Goal: Task Accomplishment & Management: Manage account settings

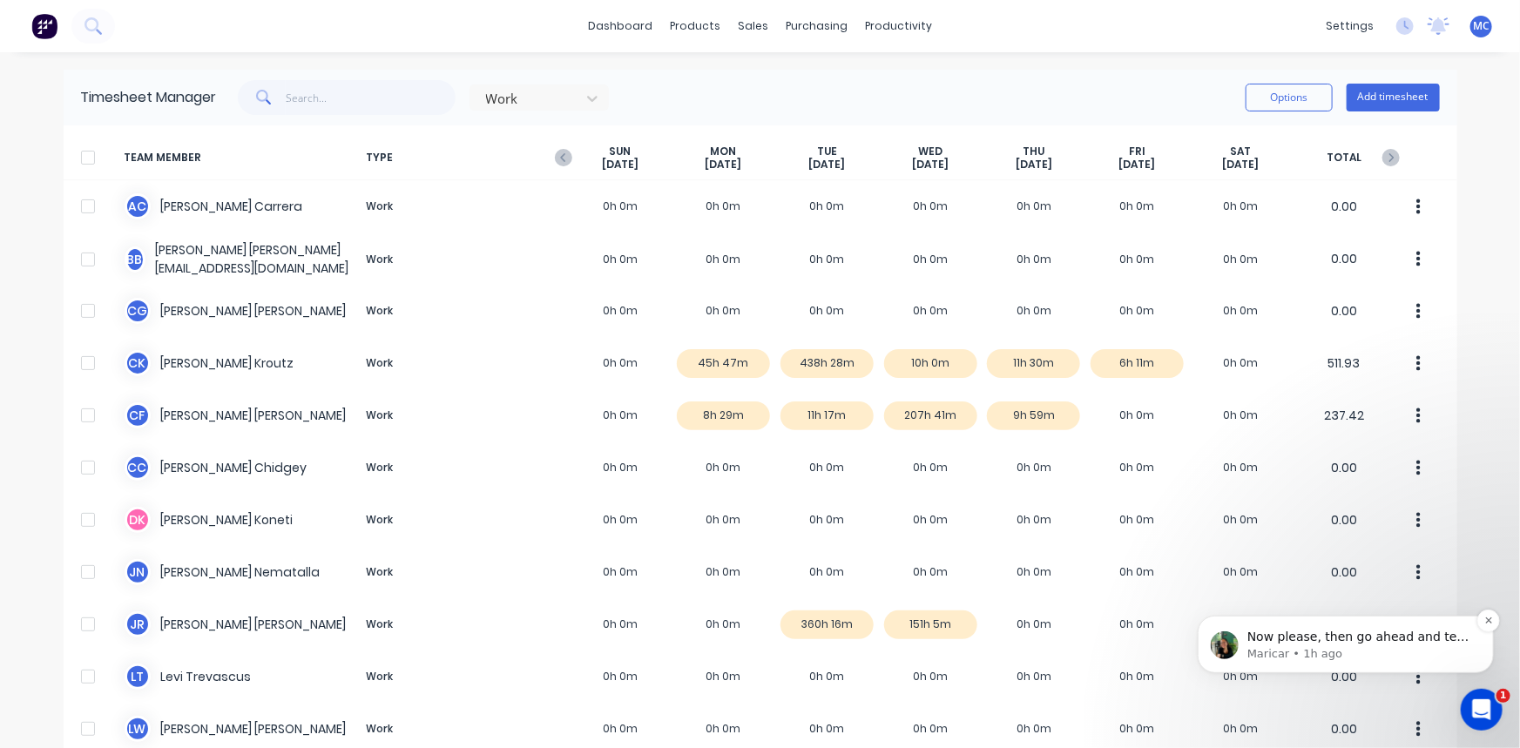
scroll to position [2, 0]
click at [1324, 652] on p "Maricar • 1h ago" at bounding box center [1358, 653] width 225 height 16
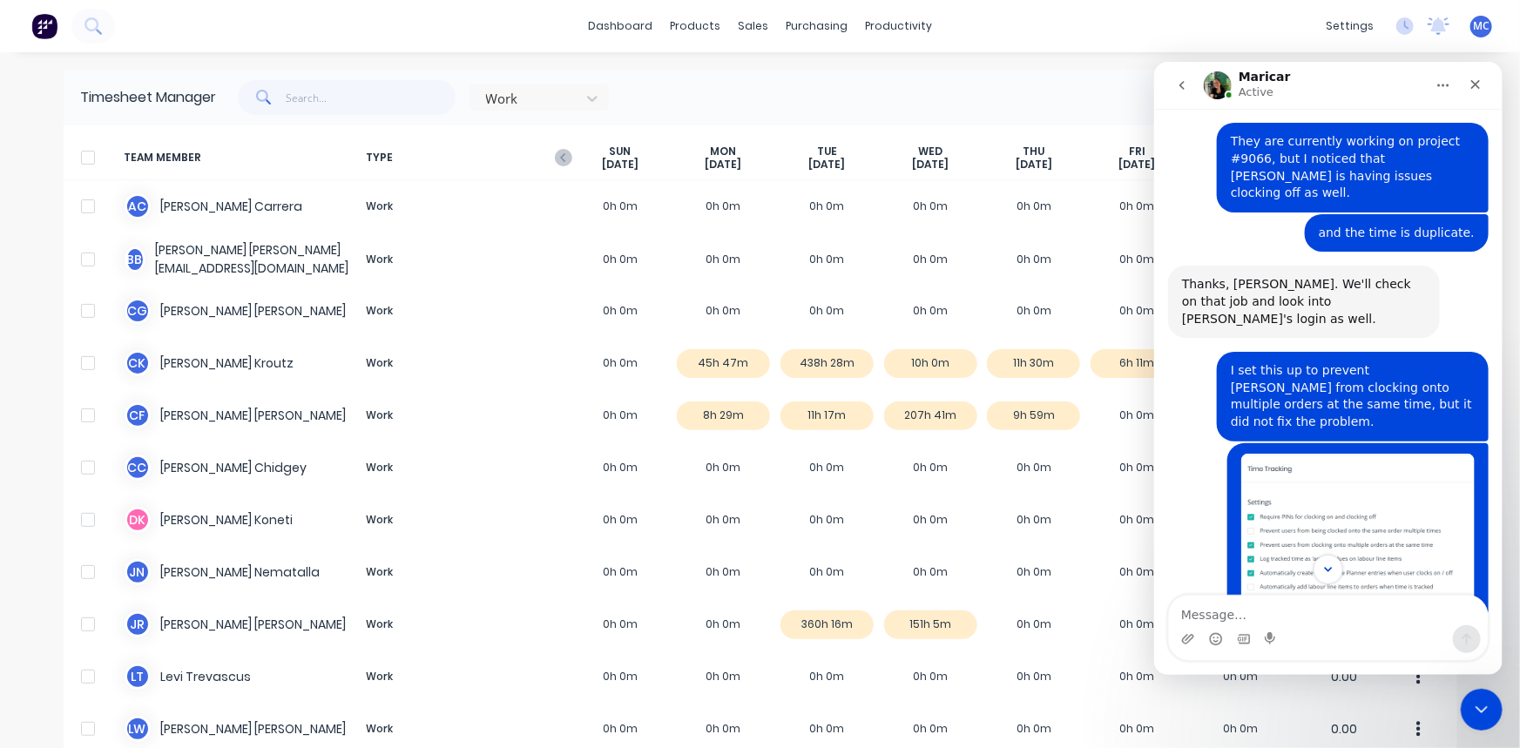
scroll to position [3652, 0]
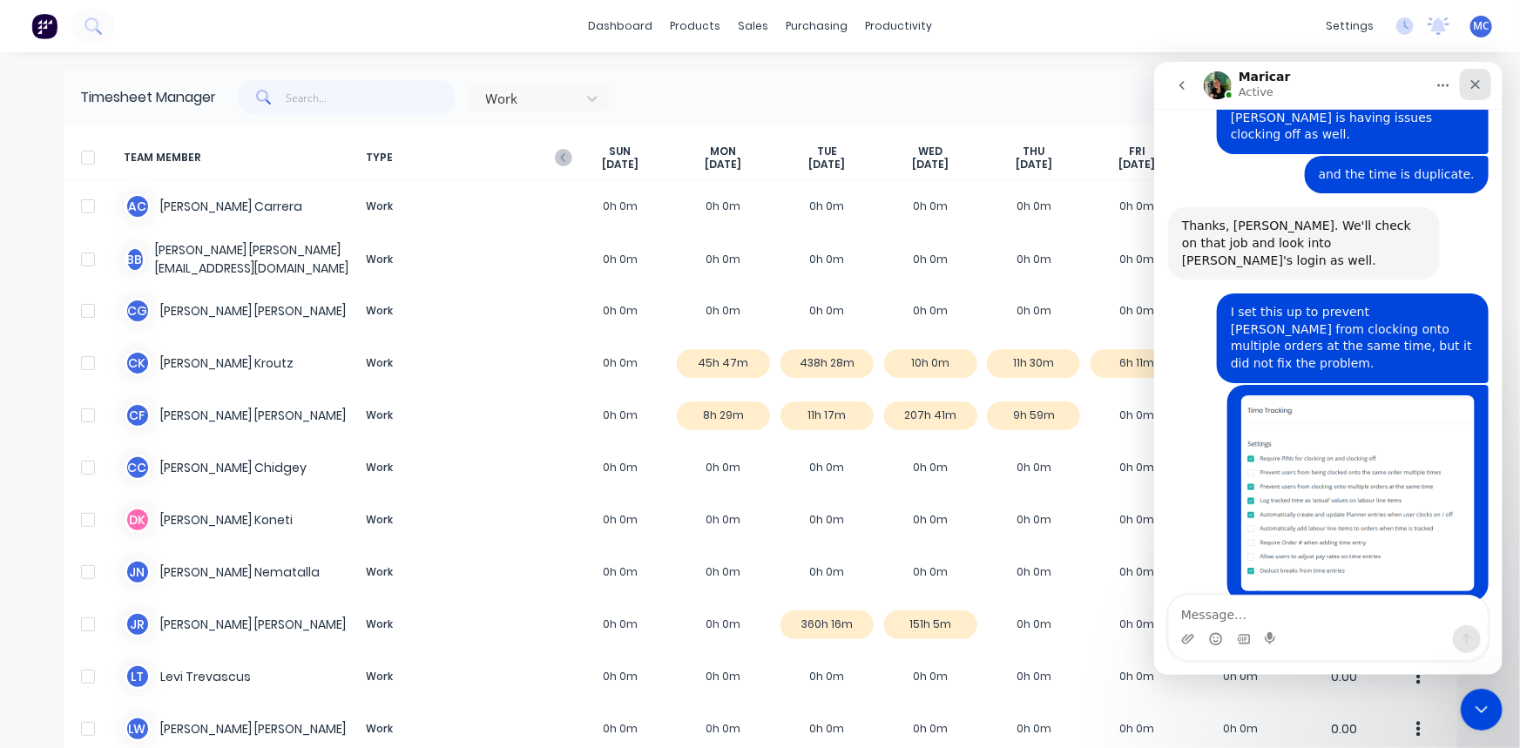
click at [1480, 81] on icon "Close" at bounding box center [1474, 84] width 14 height 14
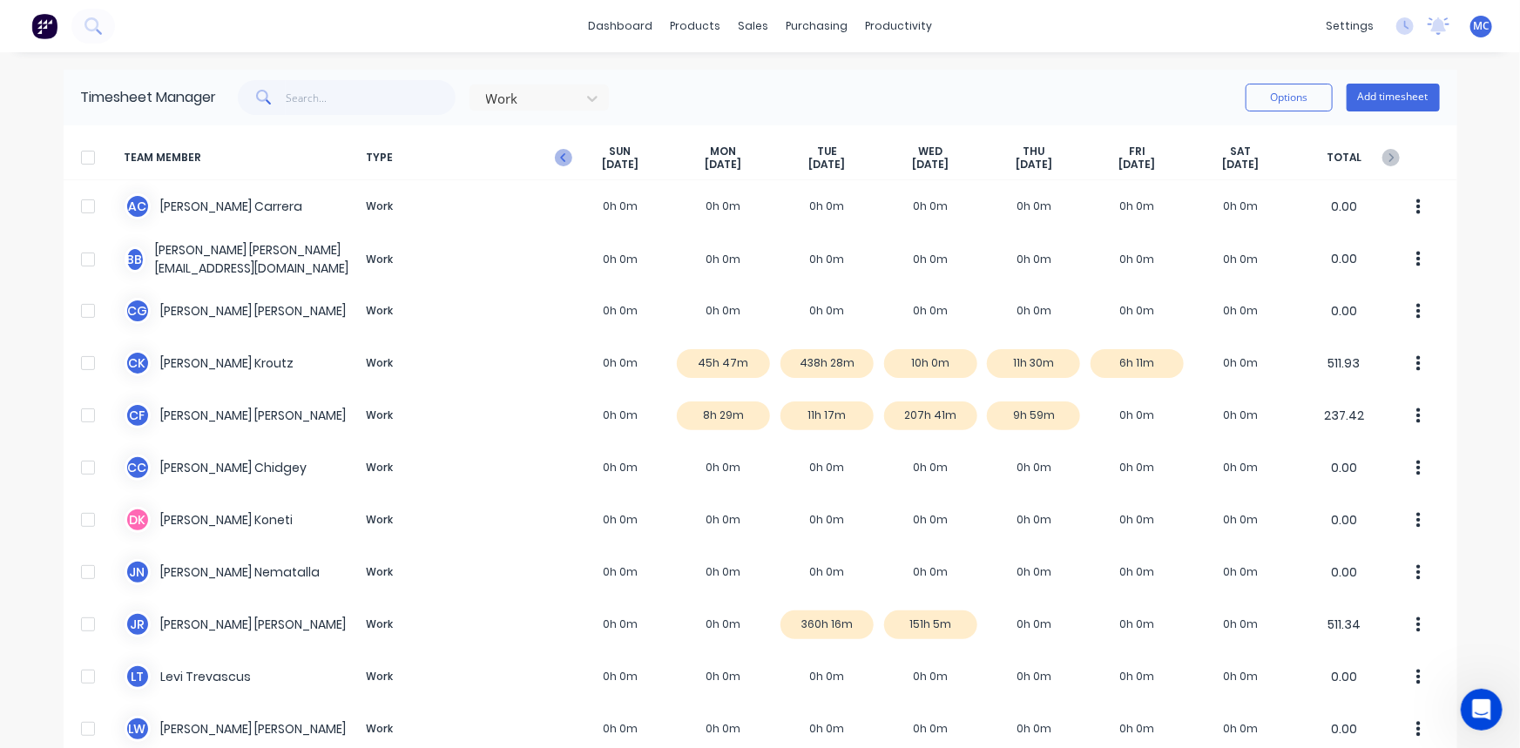
click at [555, 153] on icon "button" at bounding box center [563, 157] width 17 height 17
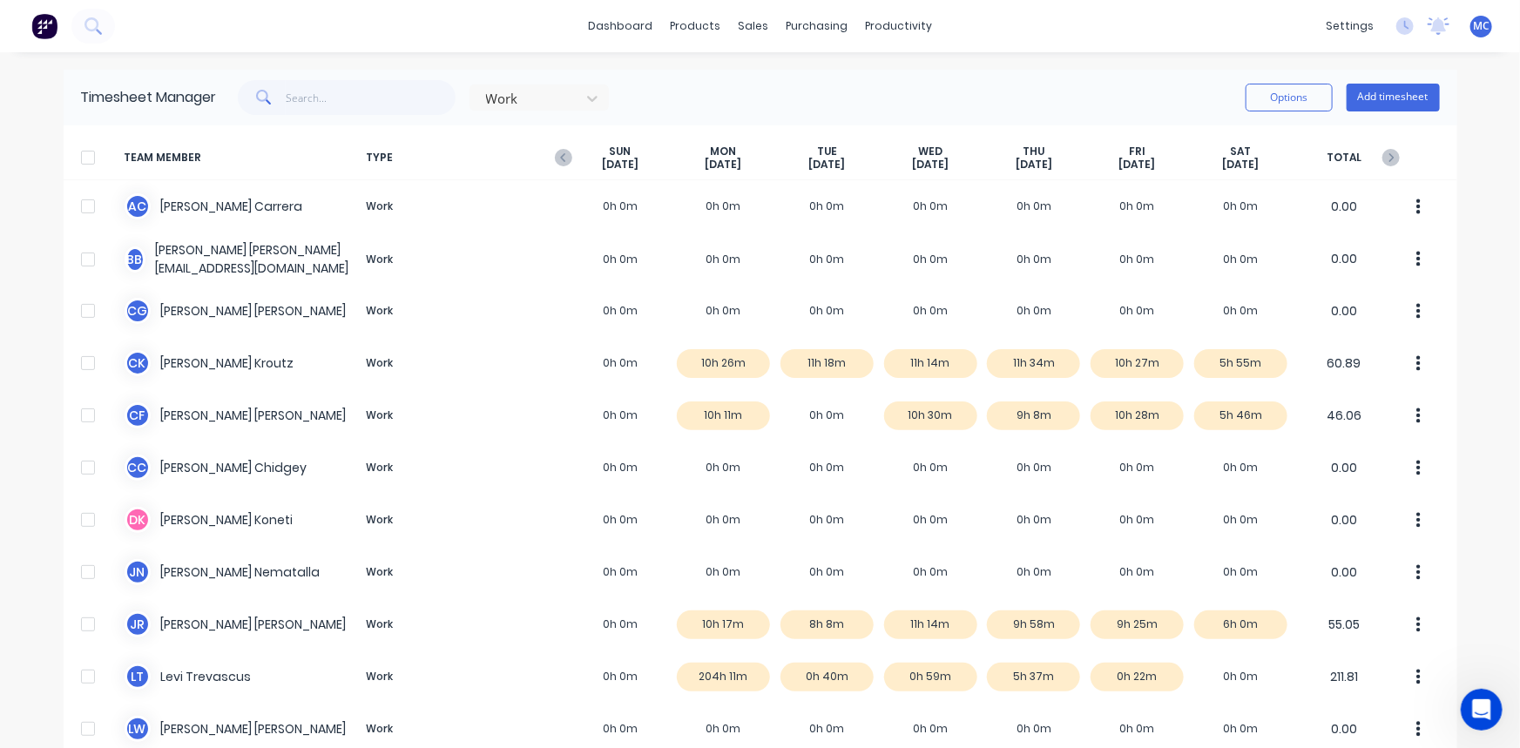
click at [555, 153] on icon "button" at bounding box center [563, 157] width 17 height 17
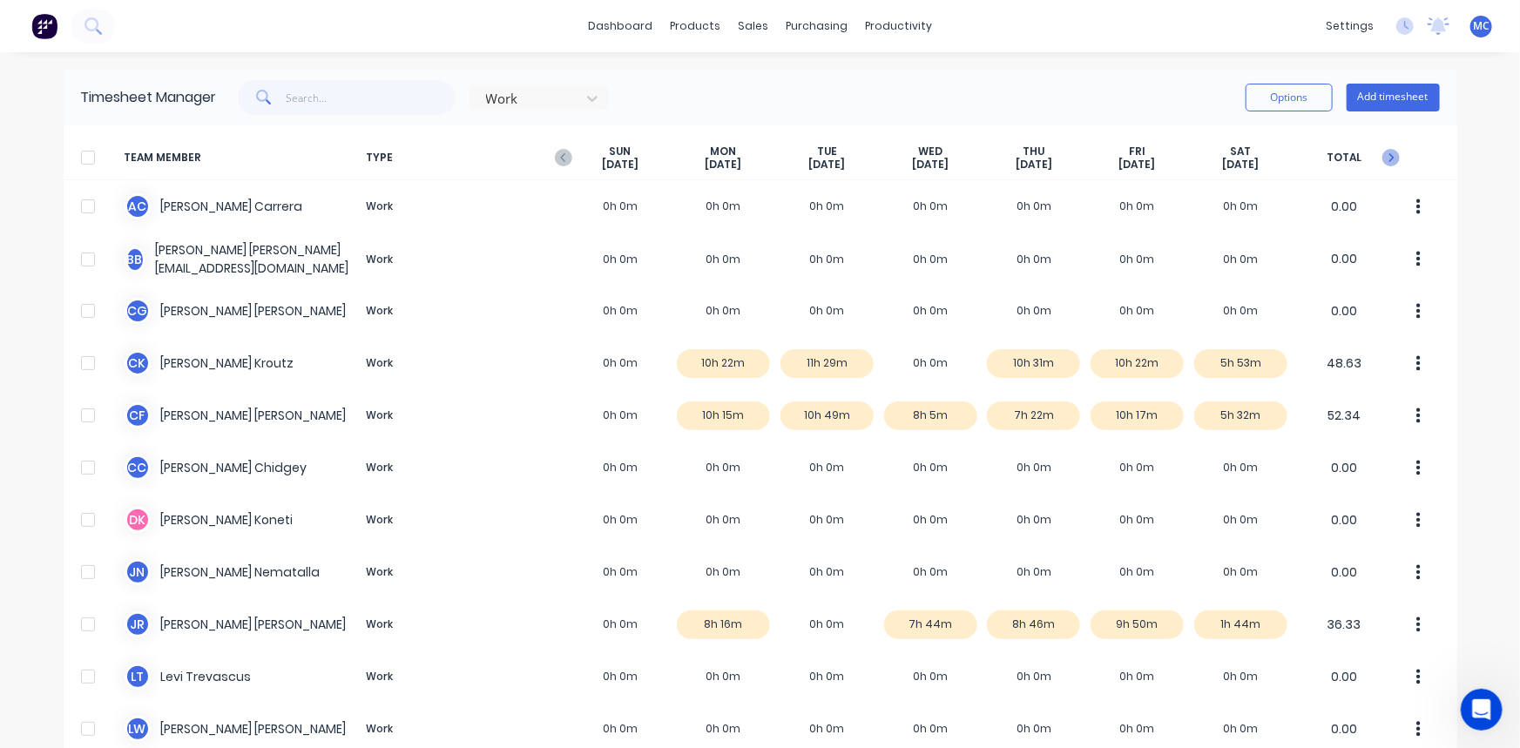
click at [1386, 154] on icon "button" at bounding box center [1390, 157] width 17 height 17
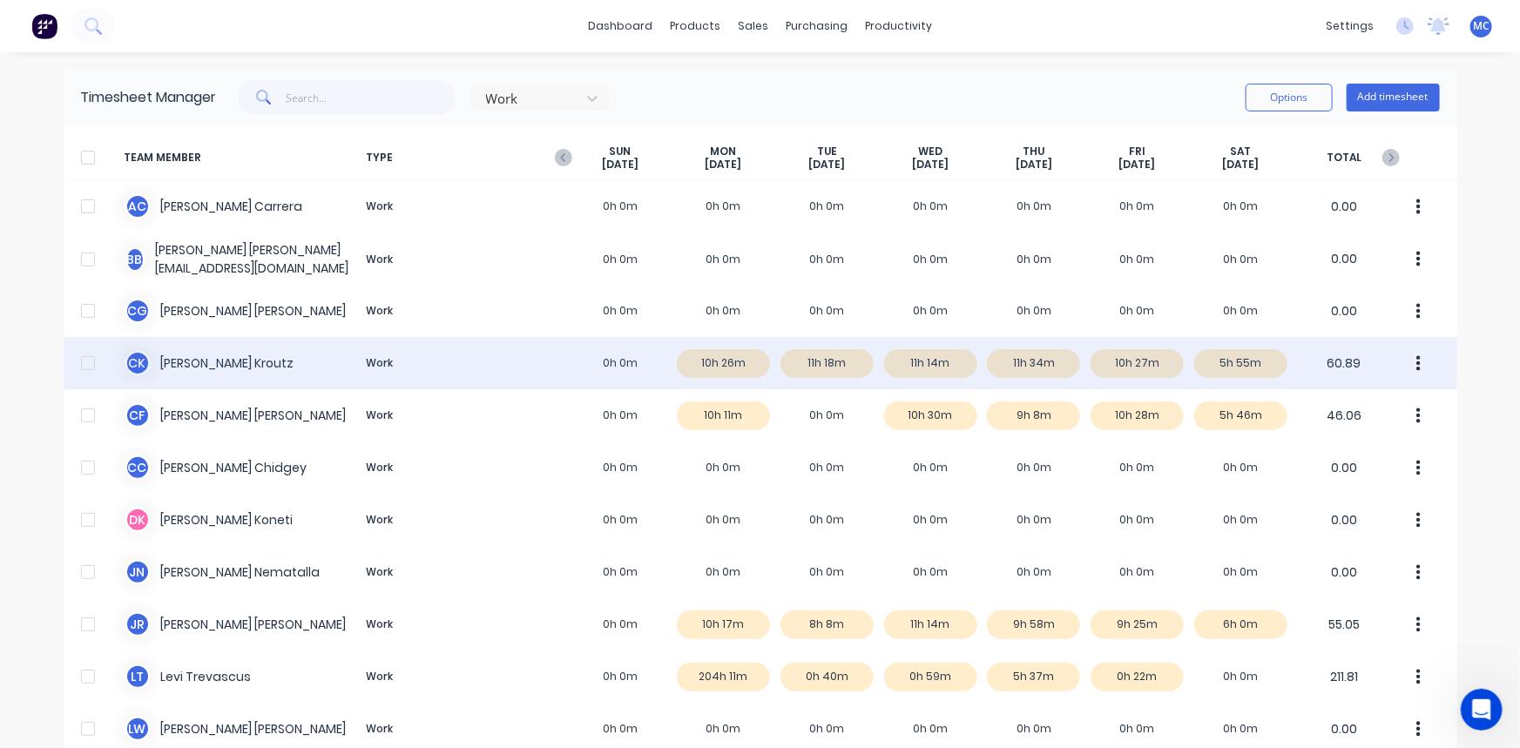
click at [79, 370] on div at bounding box center [88, 363] width 35 height 35
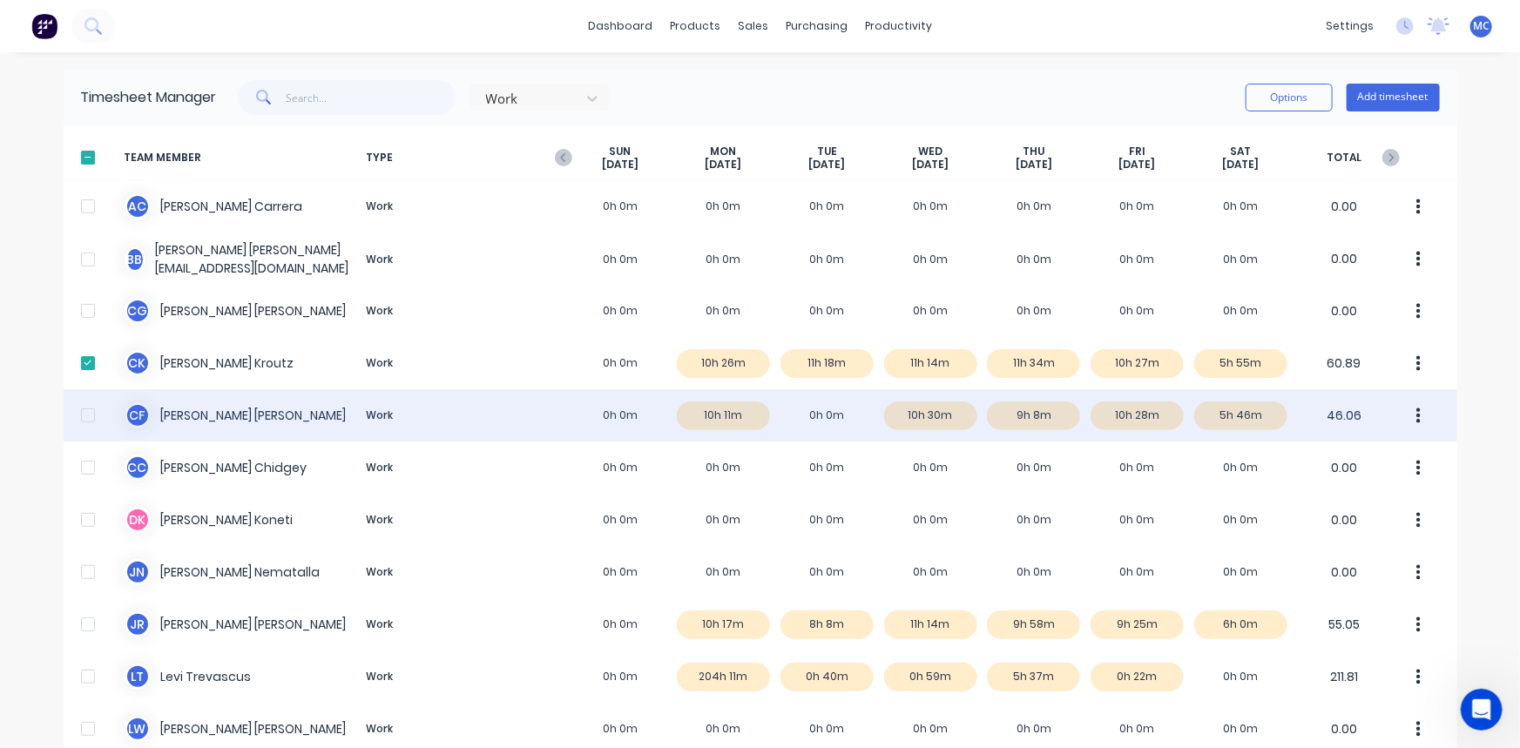
click at [79, 414] on div at bounding box center [88, 415] width 35 height 35
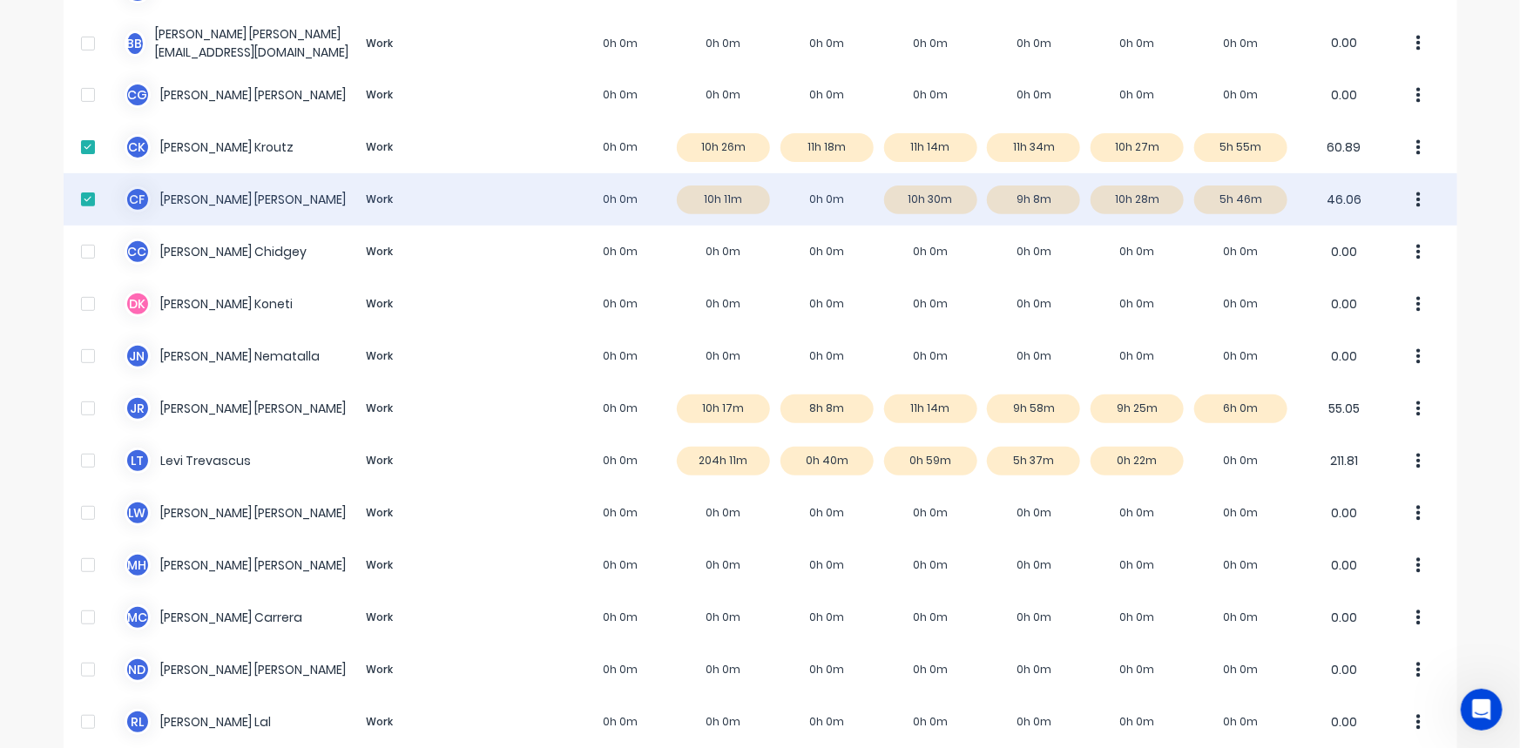
scroll to position [237, 0]
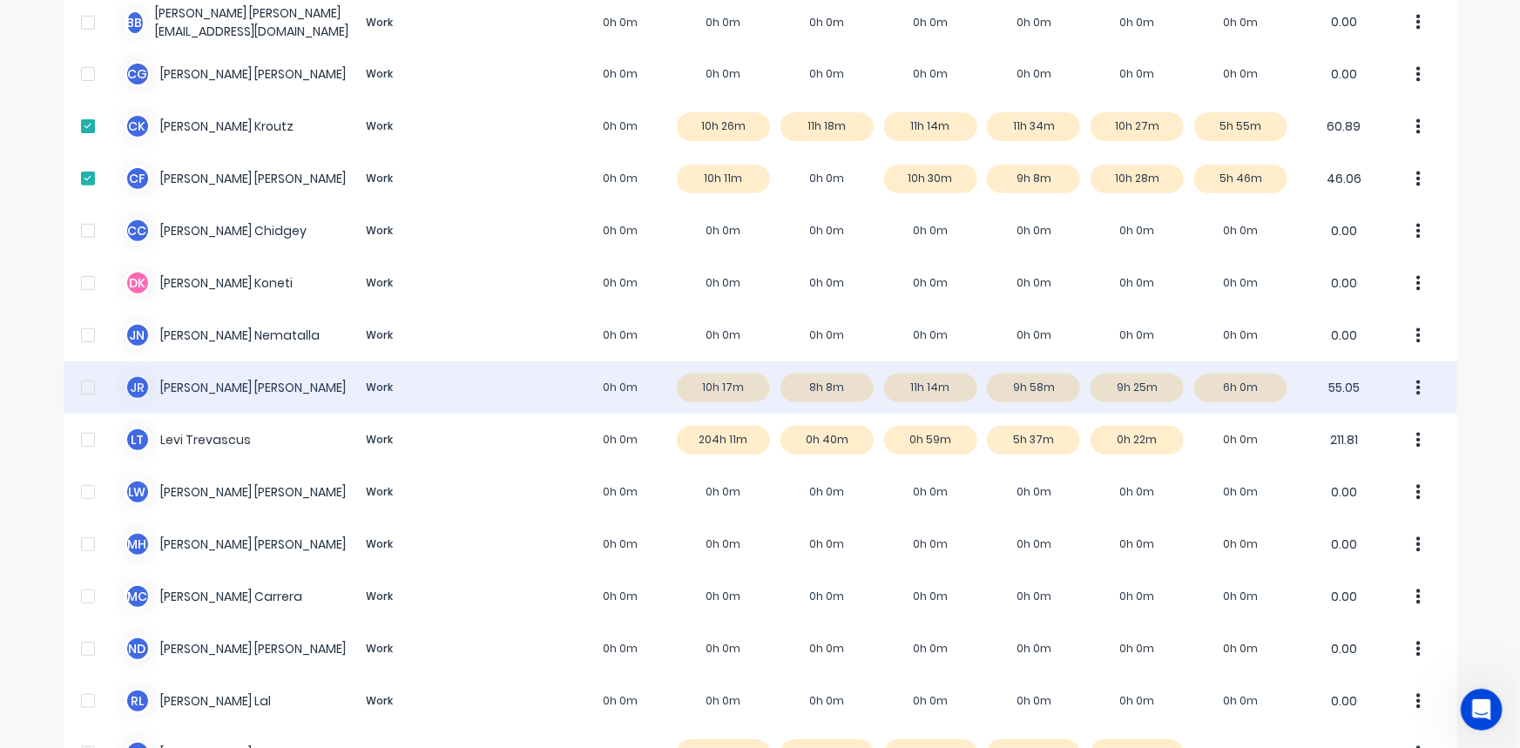
click at [85, 390] on div at bounding box center [88, 387] width 35 height 35
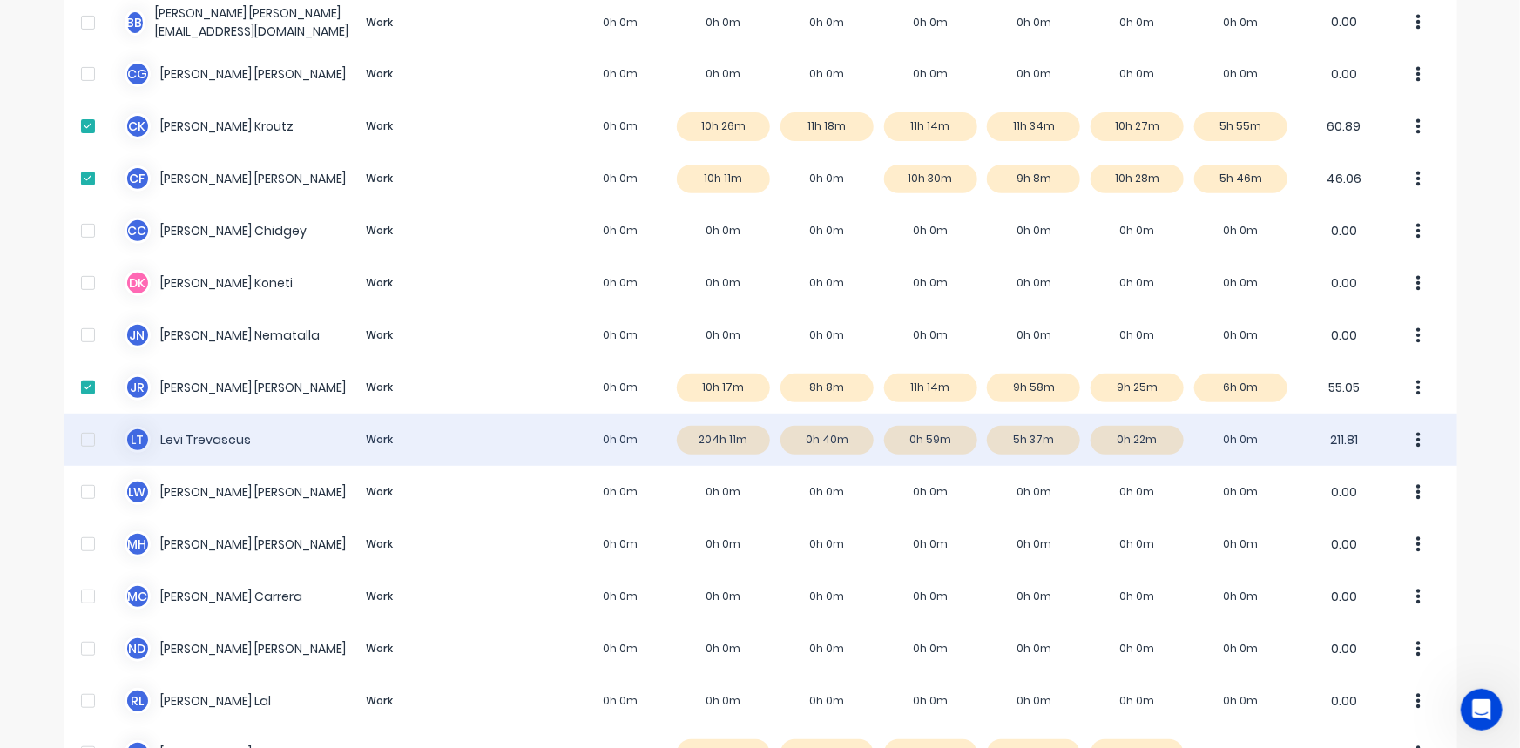
click at [84, 438] on div at bounding box center [88, 439] width 35 height 35
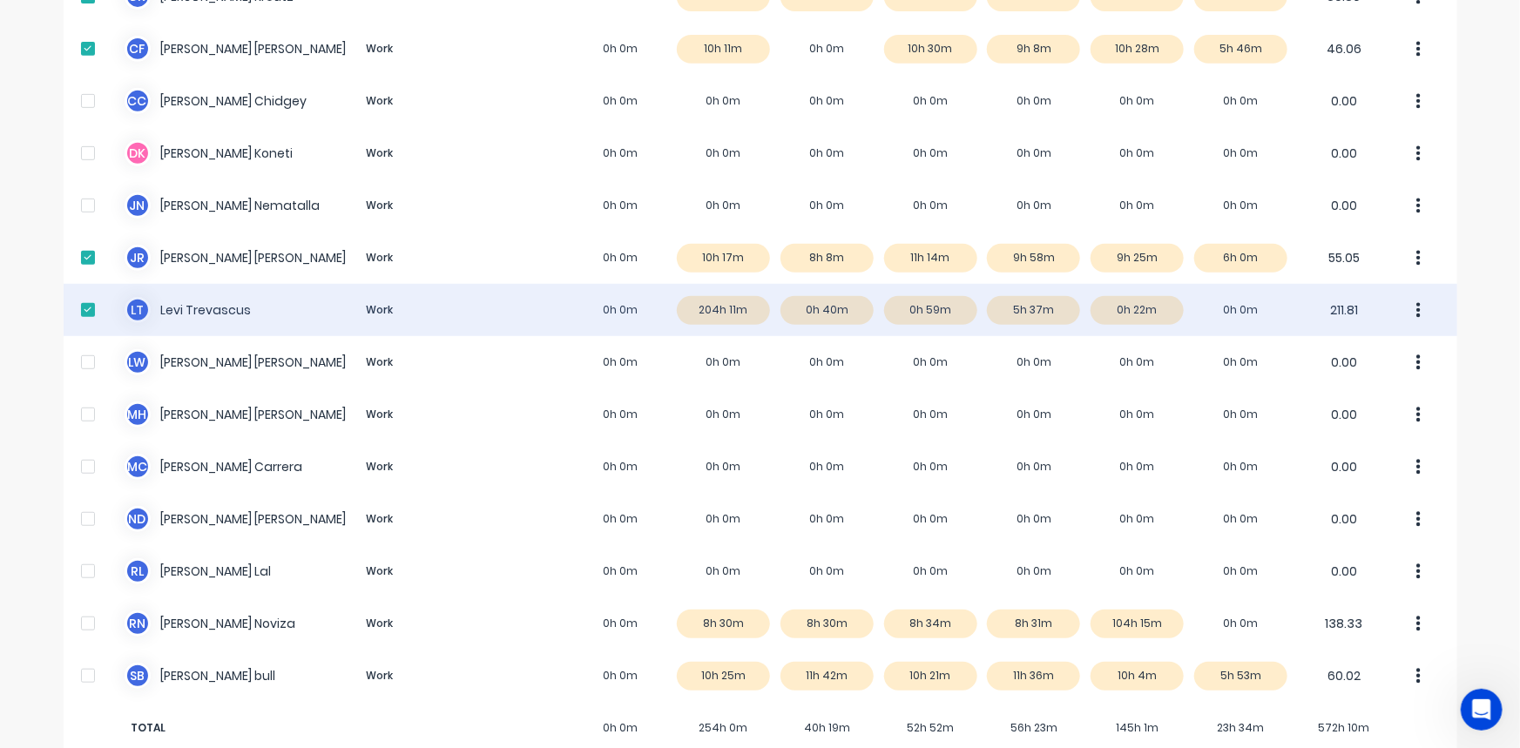
scroll to position [401, 0]
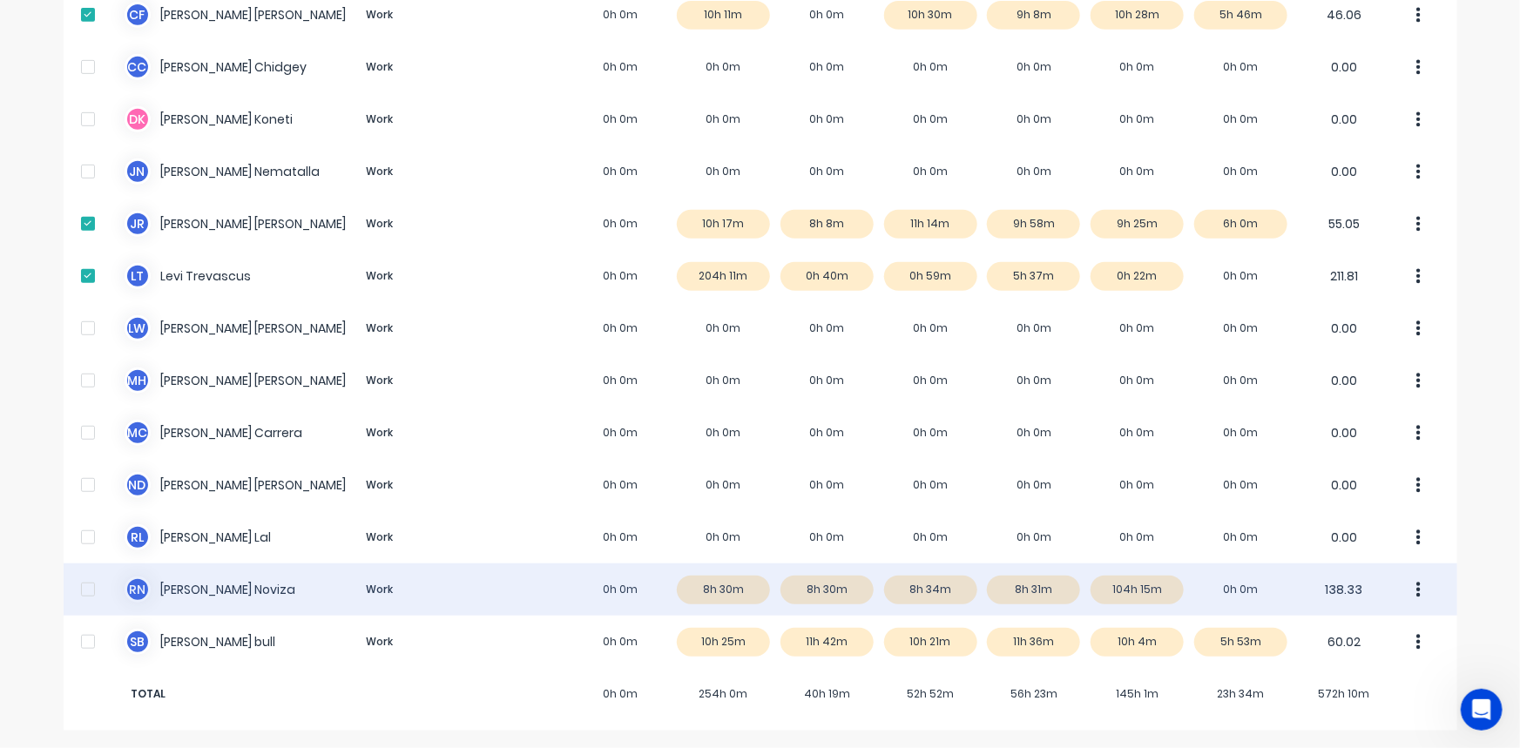
click at [82, 589] on div at bounding box center [88, 589] width 35 height 35
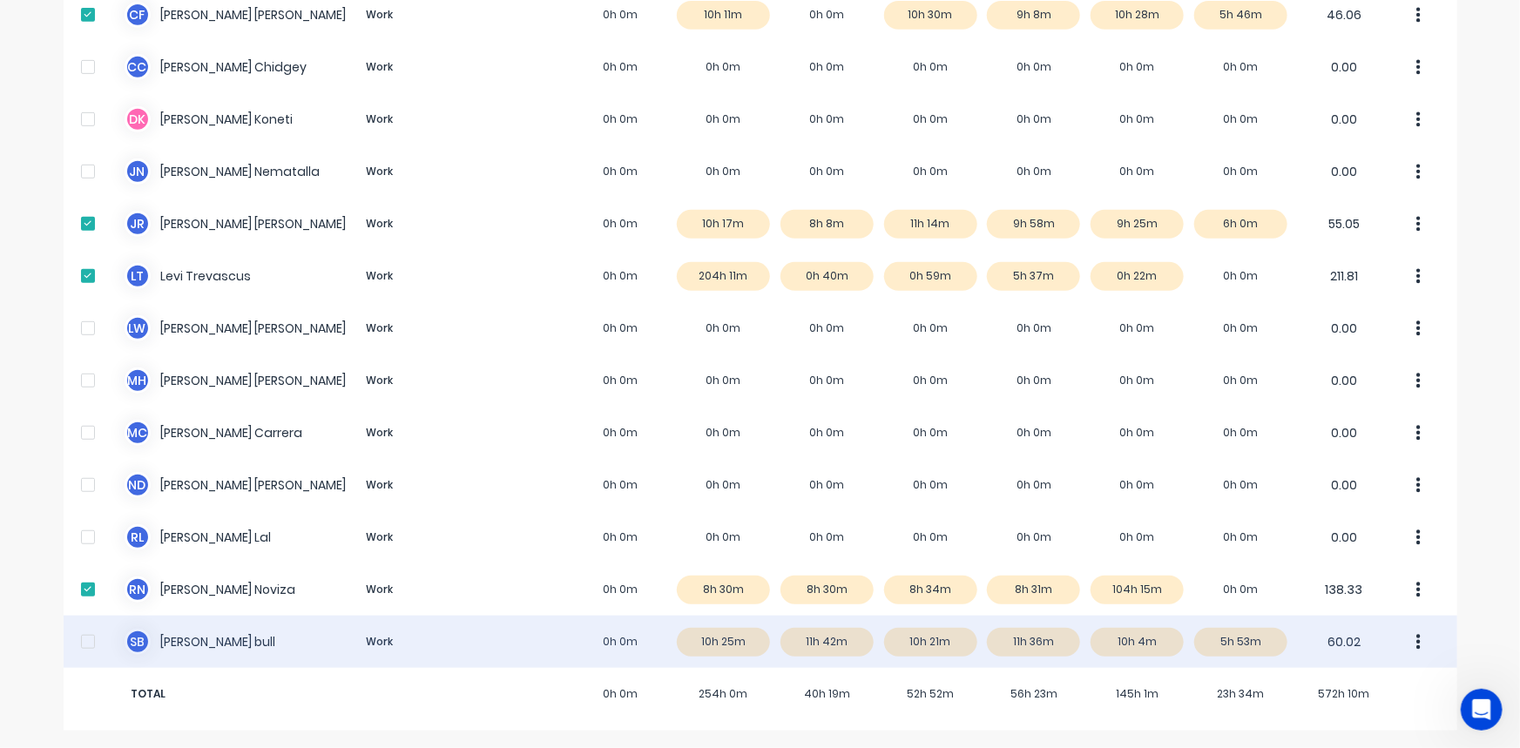
click at [79, 637] on div at bounding box center [88, 641] width 35 height 35
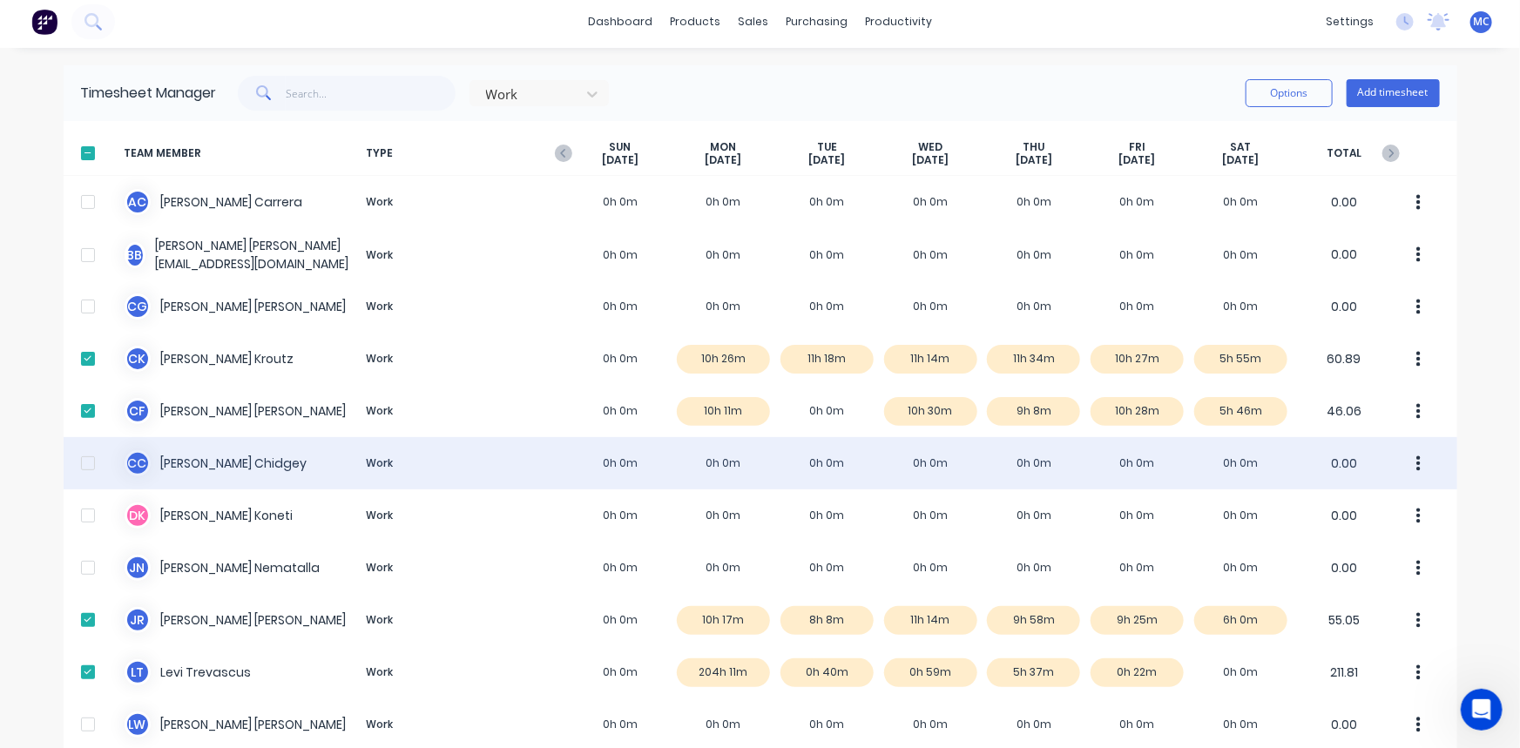
scroll to position [0, 0]
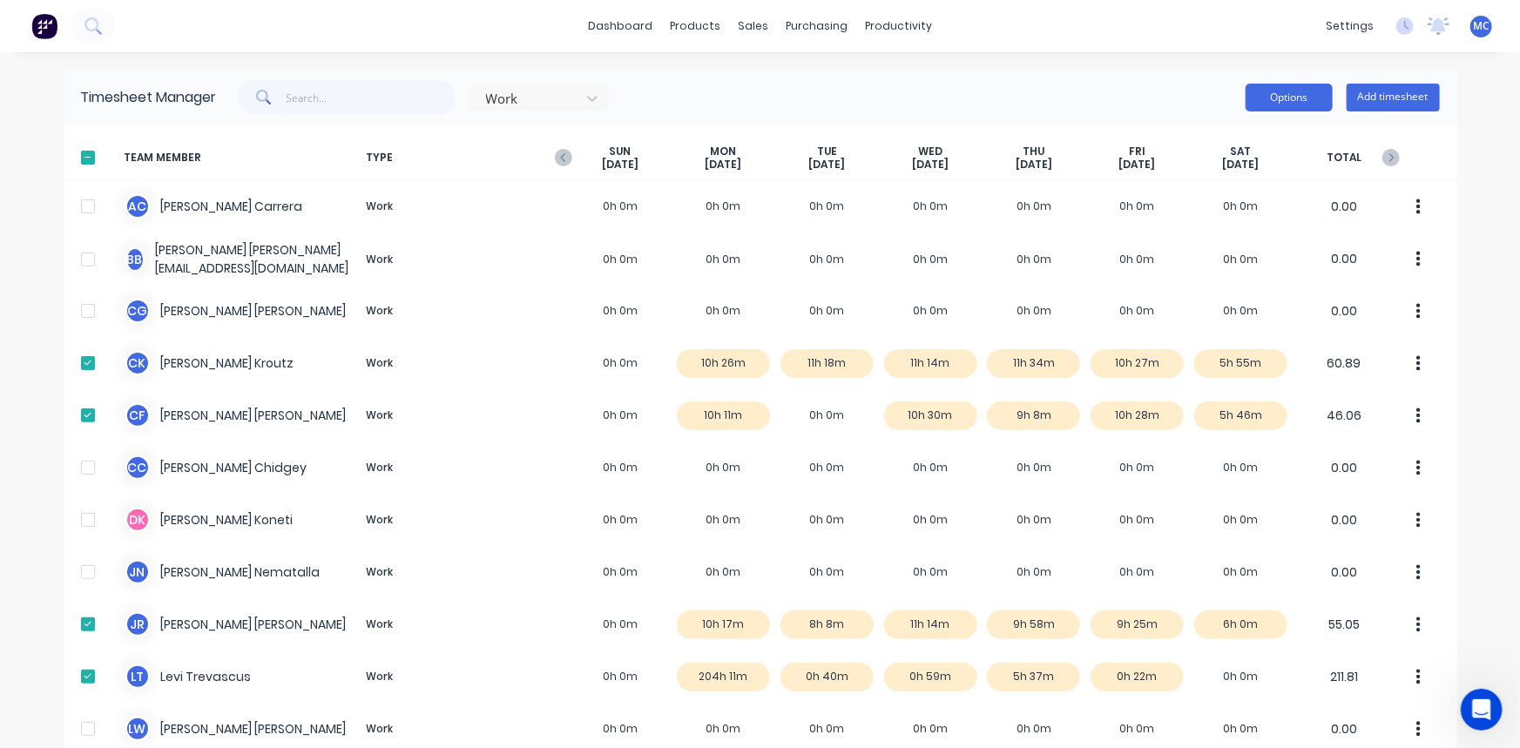
click at [1272, 94] on button "Options" at bounding box center [1288, 98] width 87 height 28
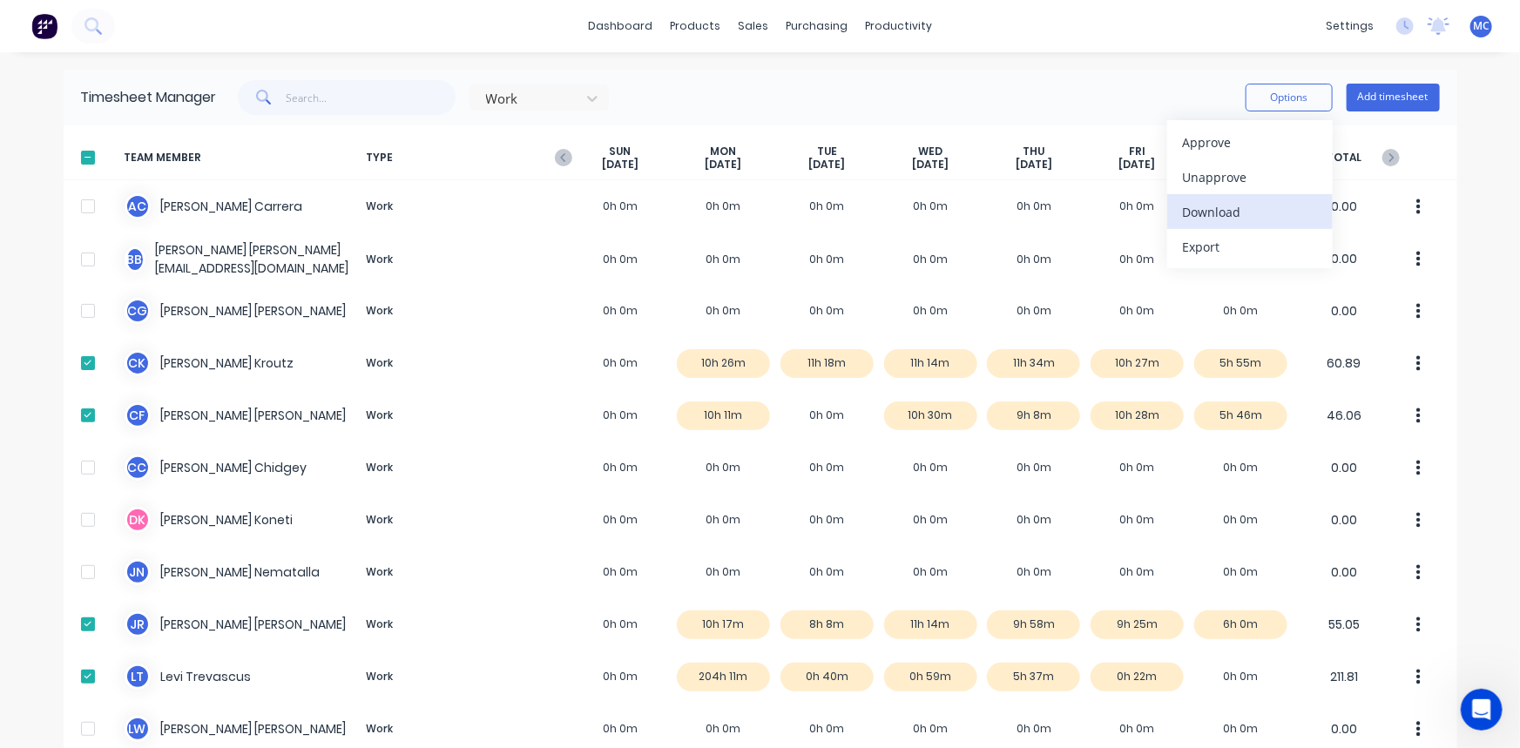
click at [1215, 214] on div "Download" at bounding box center [1250, 211] width 134 height 25
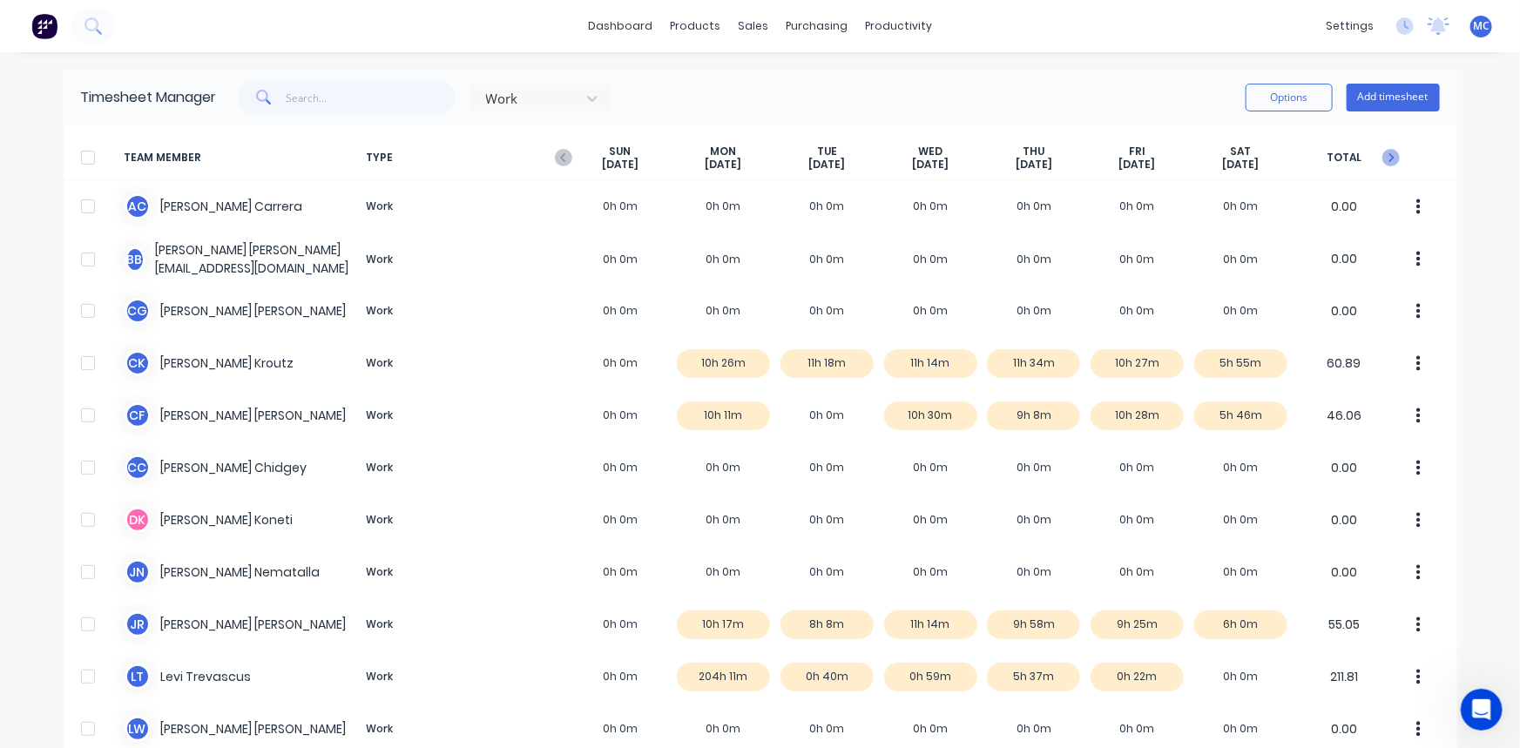
click at [1382, 159] on icon "button" at bounding box center [1390, 157] width 17 height 17
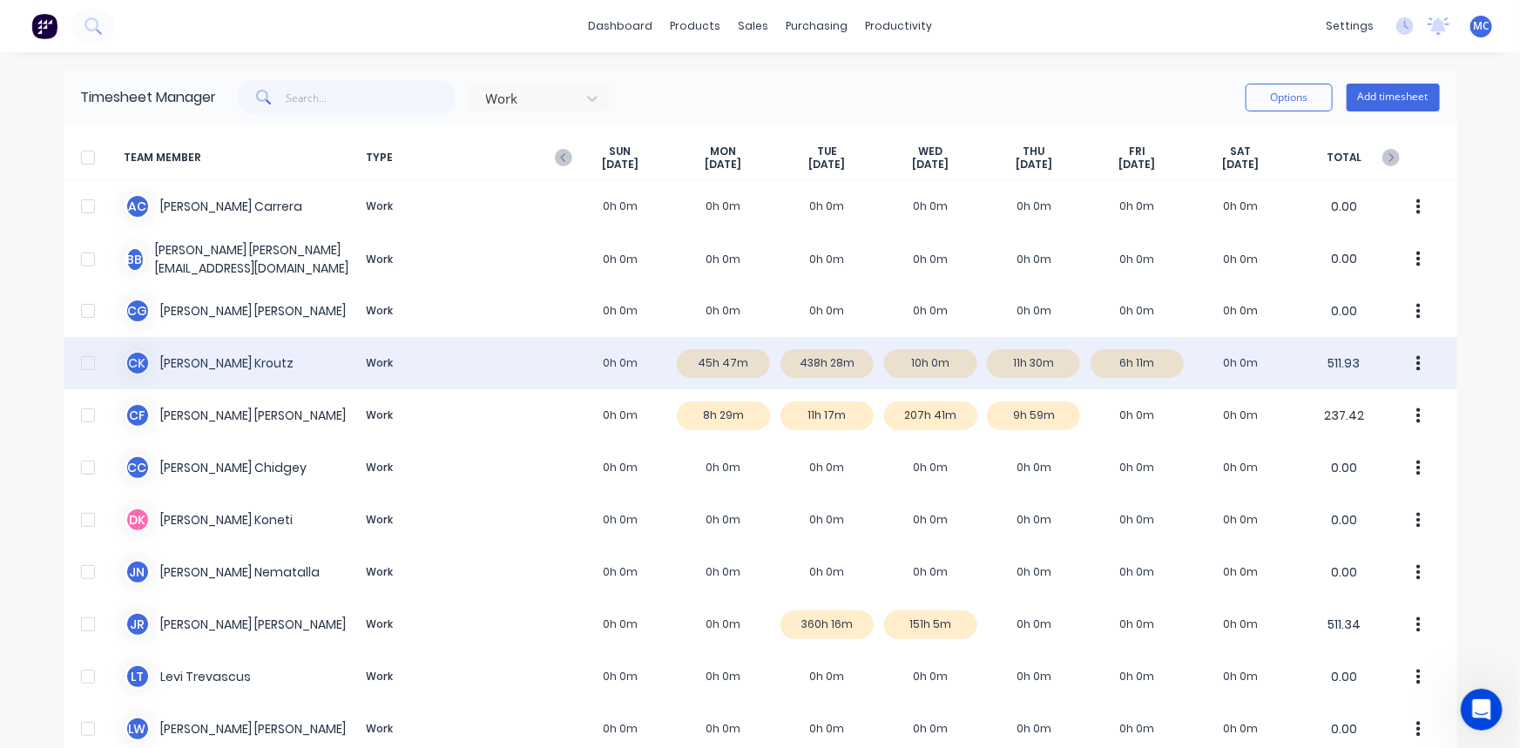
click at [73, 361] on div at bounding box center [88, 363] width 35 height 35
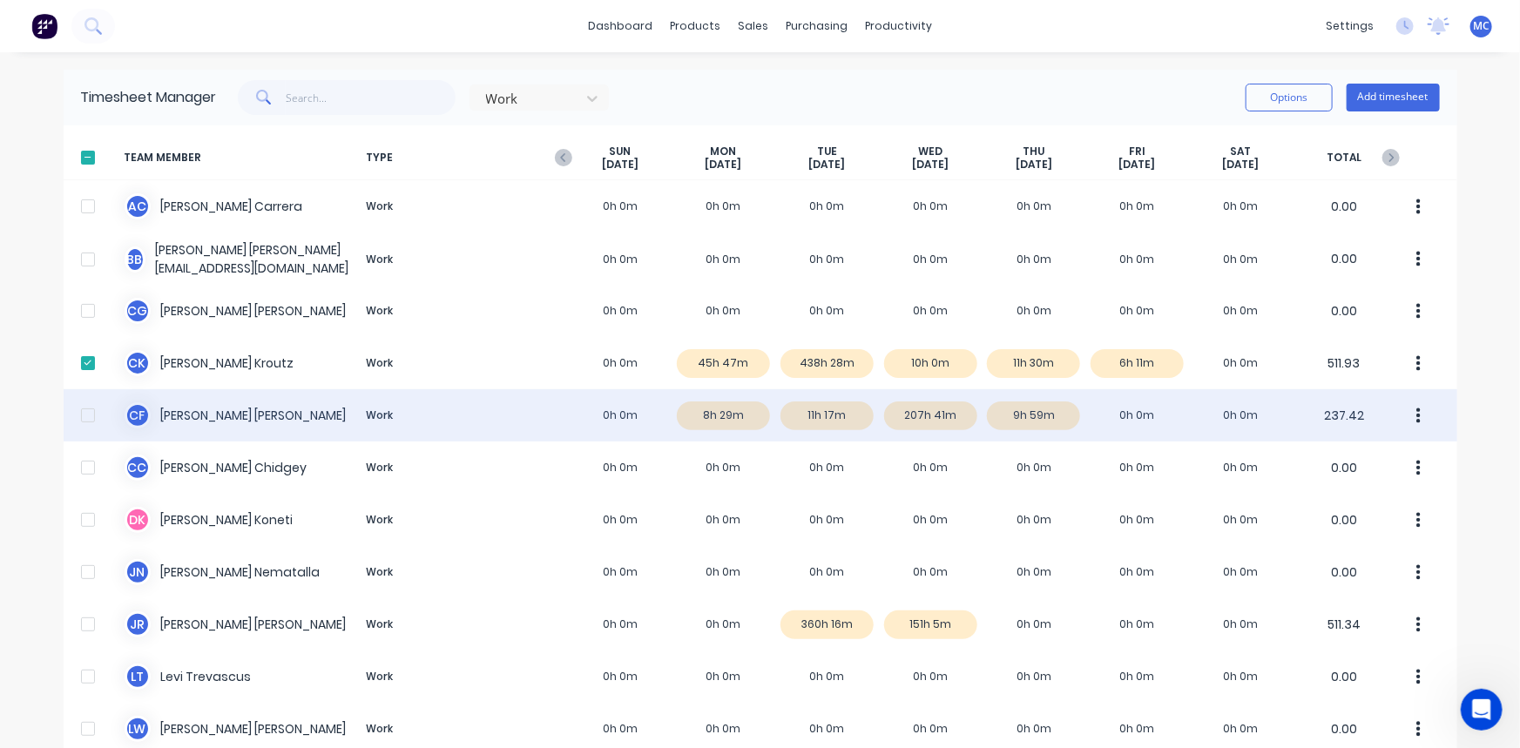
click at [78, 413] on div at bounding box center [88, 415] width 35 height 35
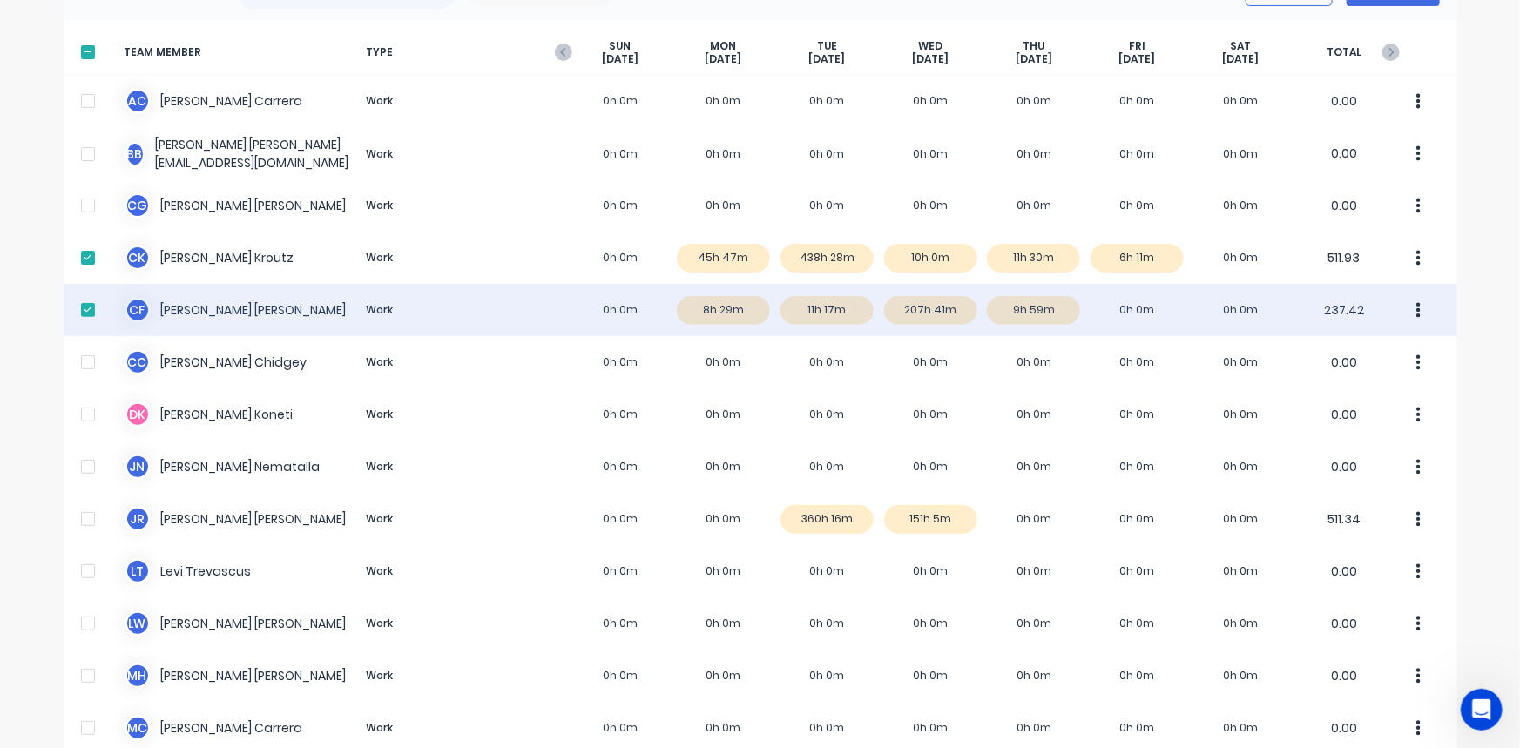
scroll to position [237, 0]
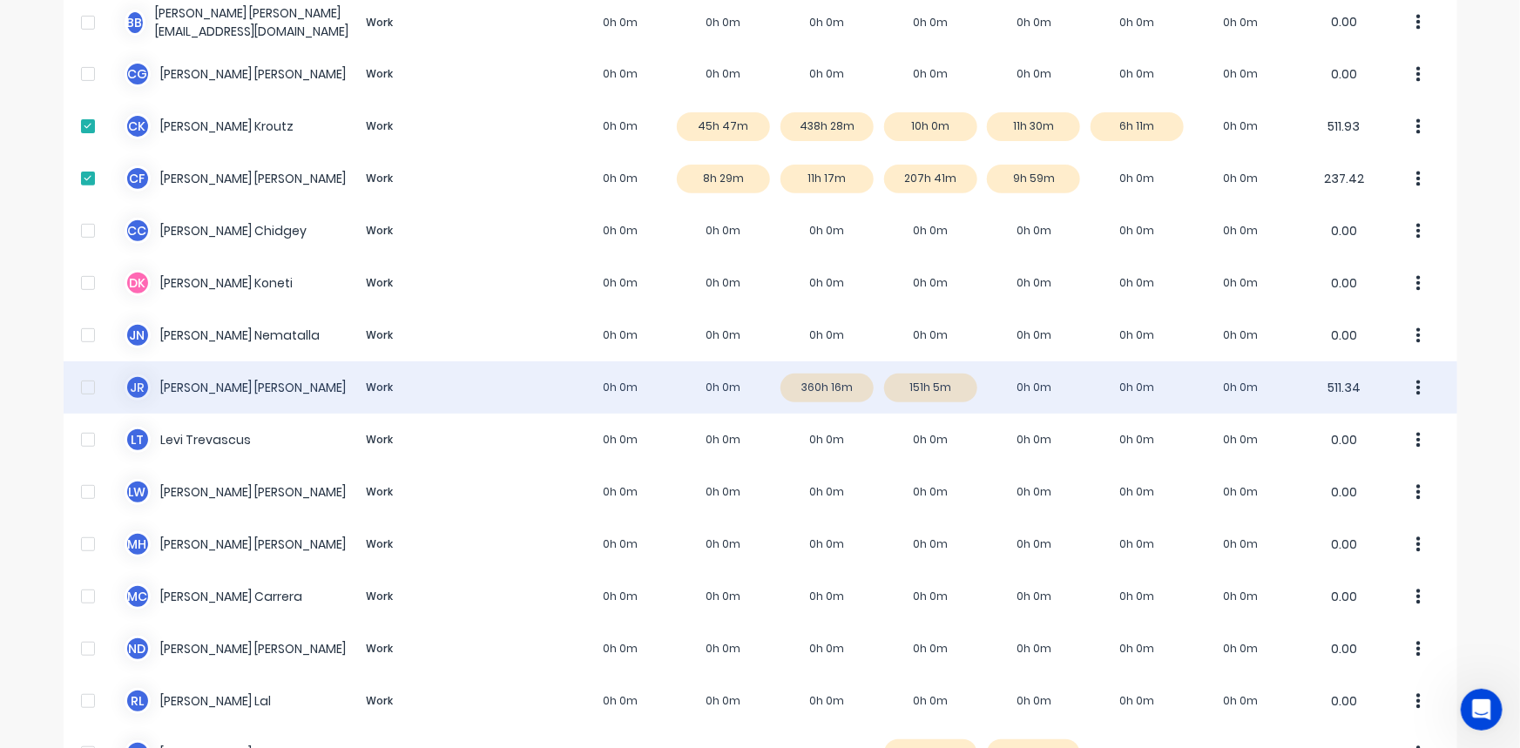
click at [82, 388] on div at bounding box center [88, 387] width 35 height 35
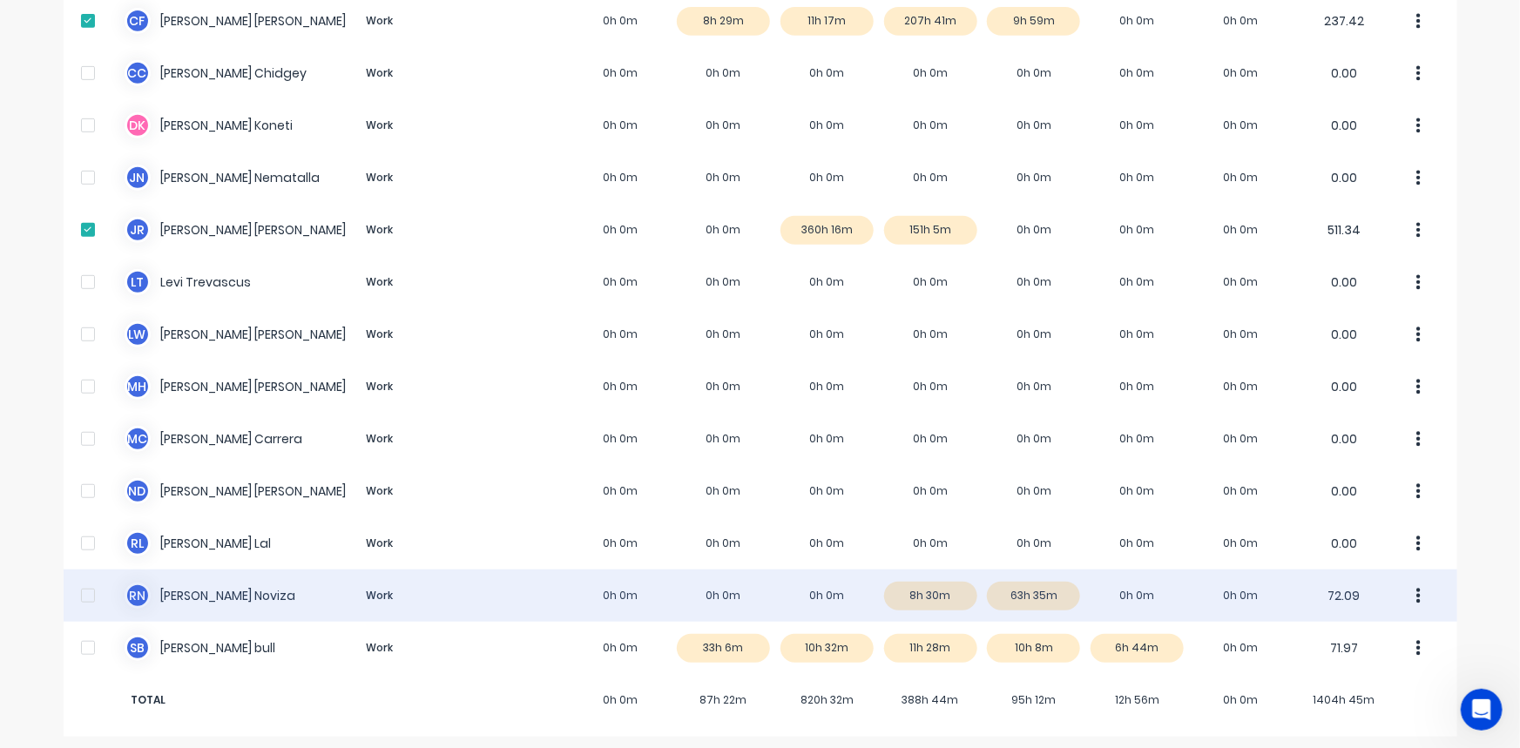
scroll to position [395, 0]
click at [86, 594] on div at bounding box center [88, 594] width 35 height 35
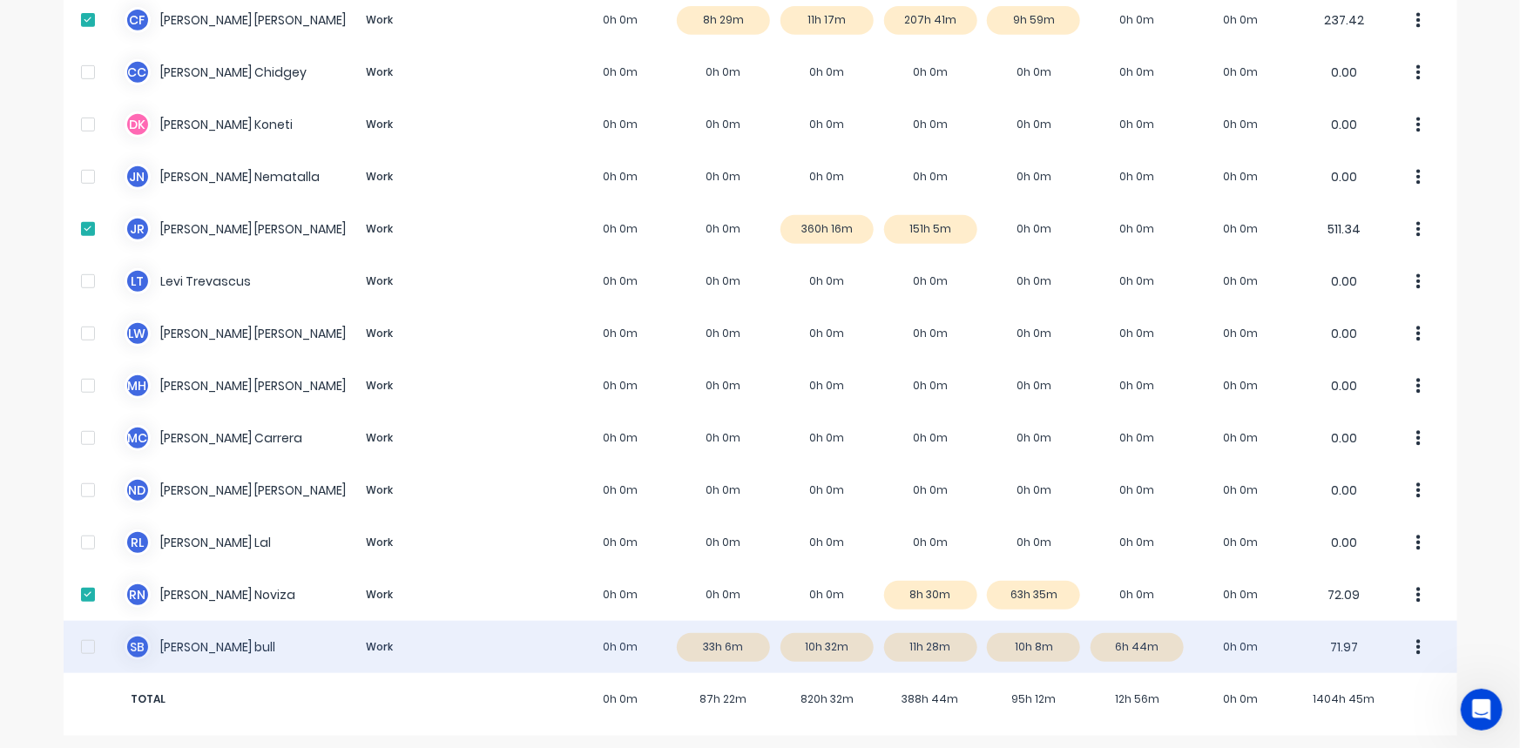
click at [78, 643] on div at bounding box center [88, 647] width 35 height 35
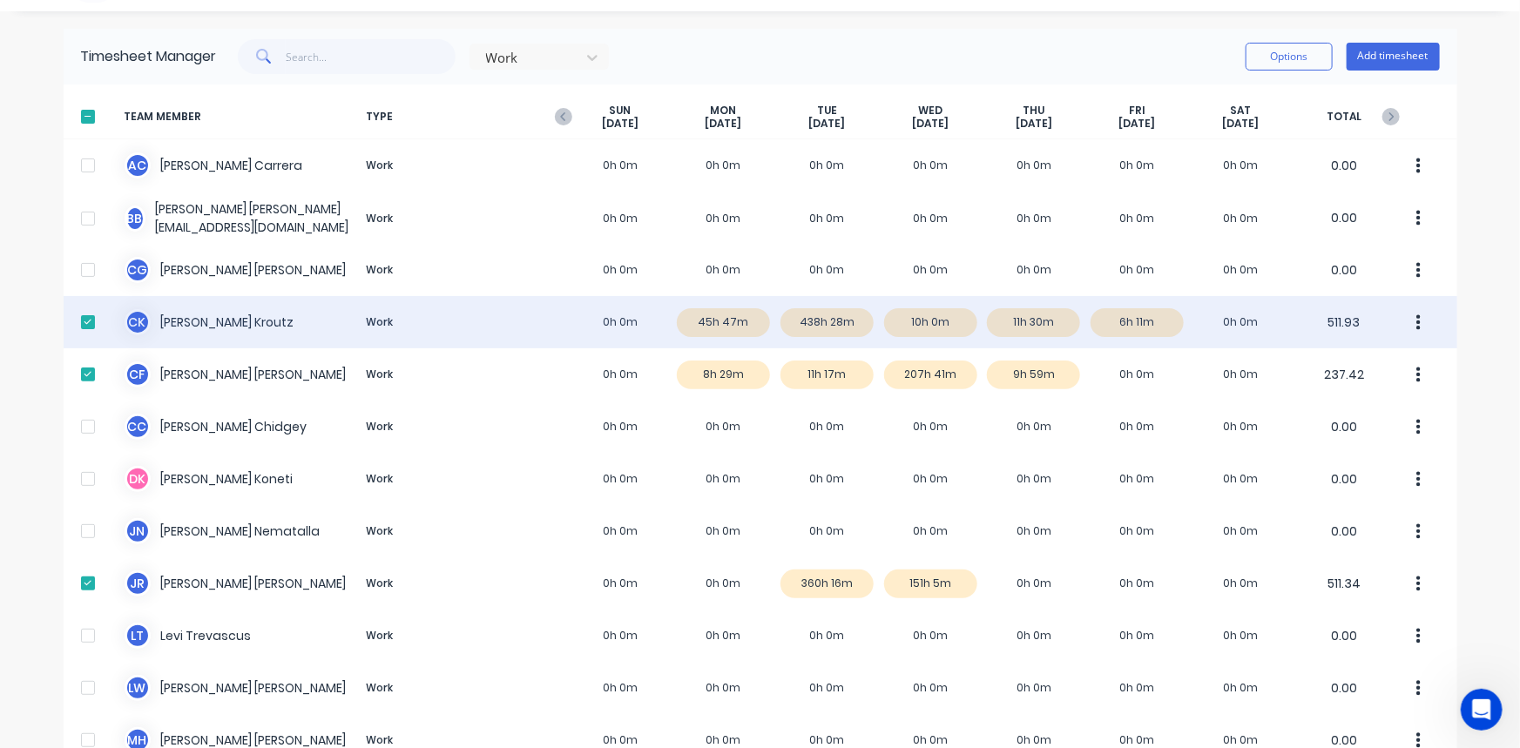
scroll to position [0, 0]
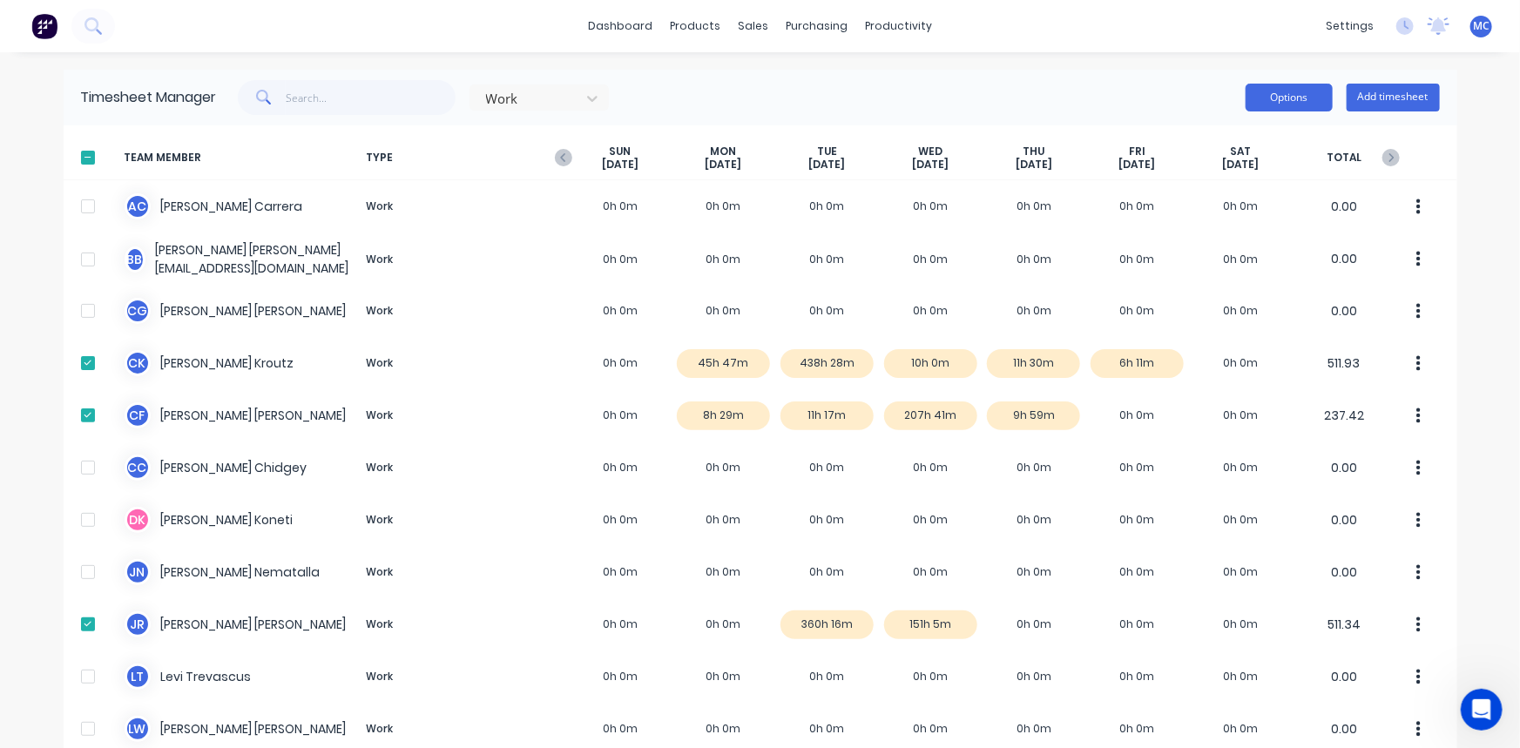
drag, startPoint x: 1280, startPoint y: 95, endPoint x: 1277, endPoint y: 110, distance: 15.2
click at [1279, 95] on button "Options" at bounding box center [1288, 98] width 87 height 28
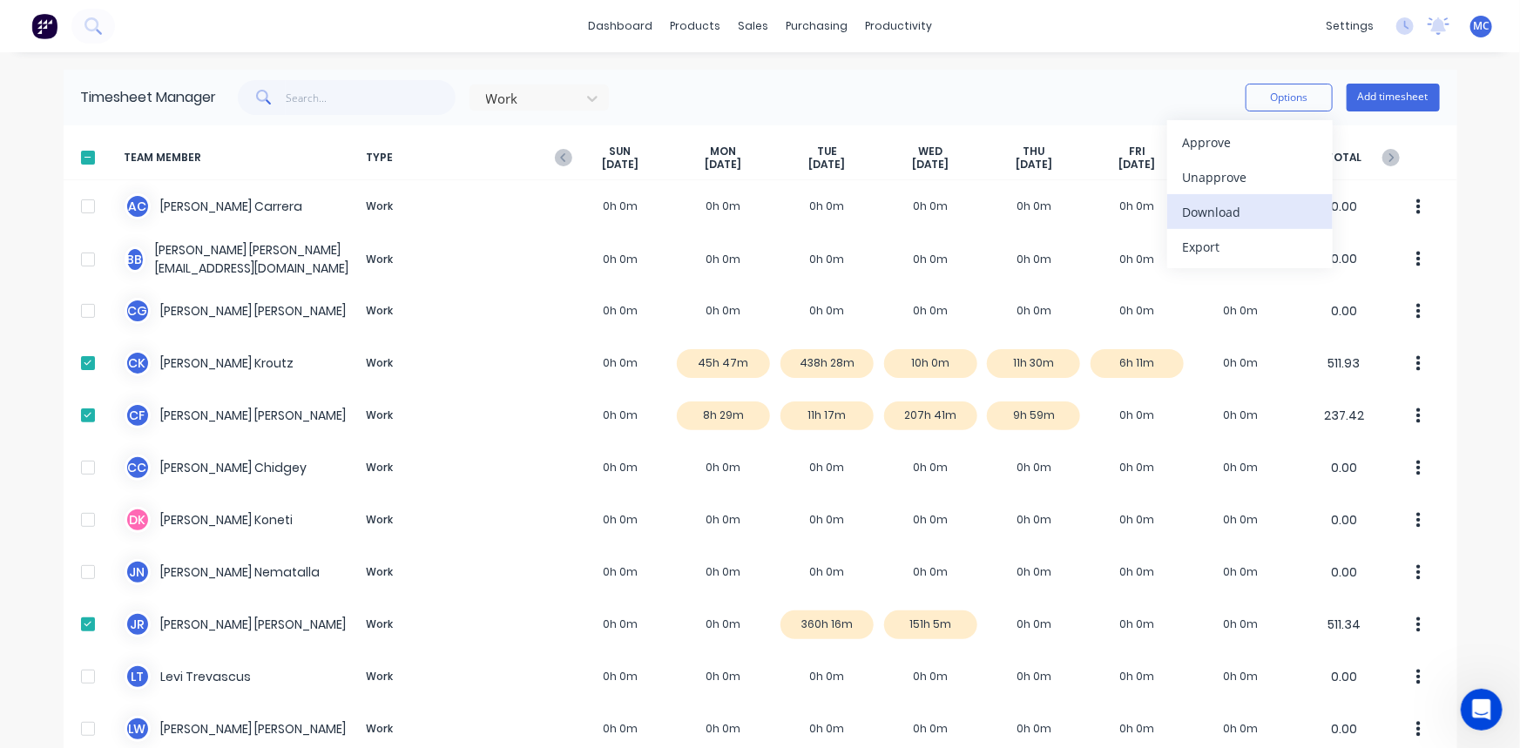
click at [1227, 215] on div "Download" at bounding box center [1250, 211] width 134 height 25
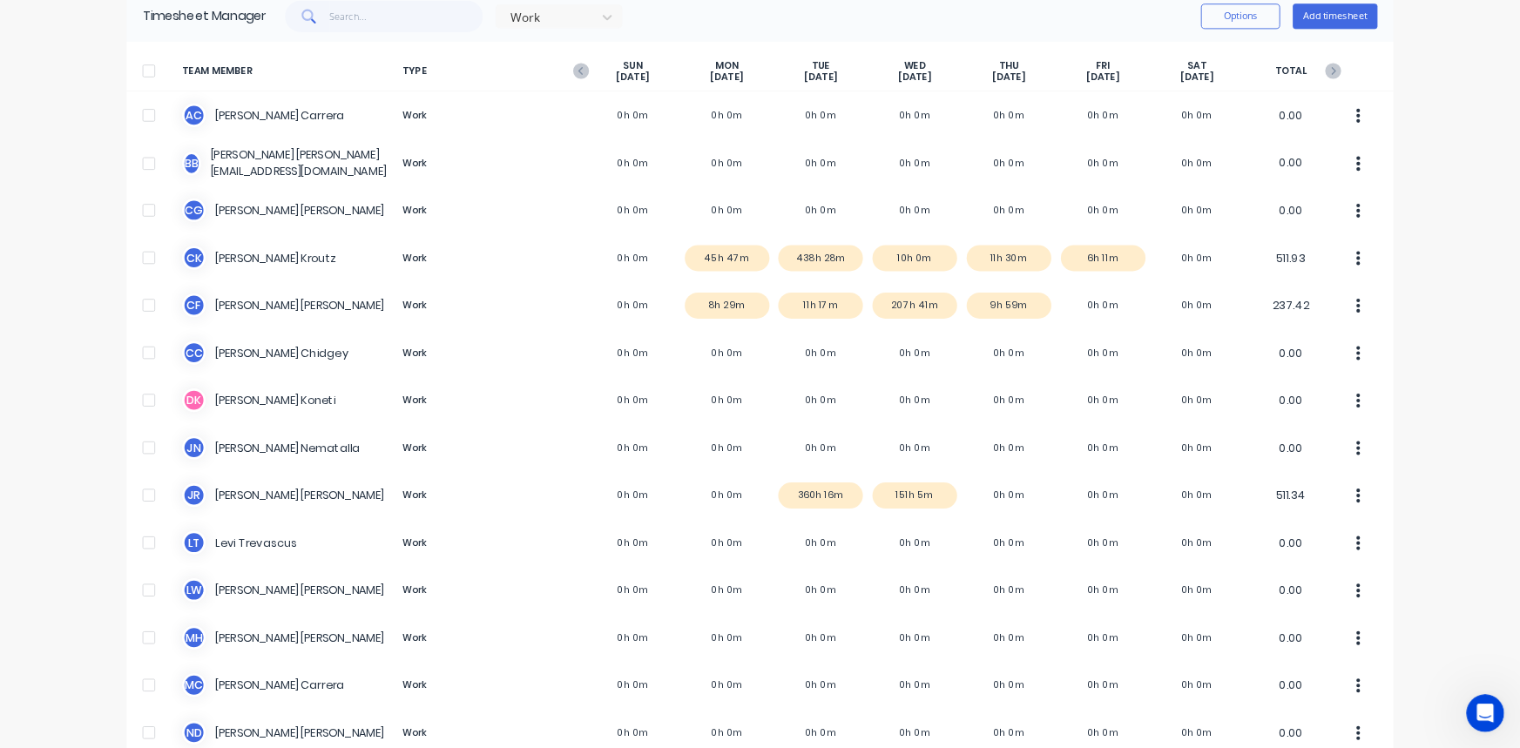
scroll to position [3652, 0]
click at [1519, 50] on div "dashboard products sales purchasing productivity dashboard products Product Cat…" at bounding box center [836, 411] width 1672 height 823
click at [1519, 81] on div "dashboard products sales purchasing productivity dashboard products Product Cat…" at bounding box center [836, 411] width 1672 height 823
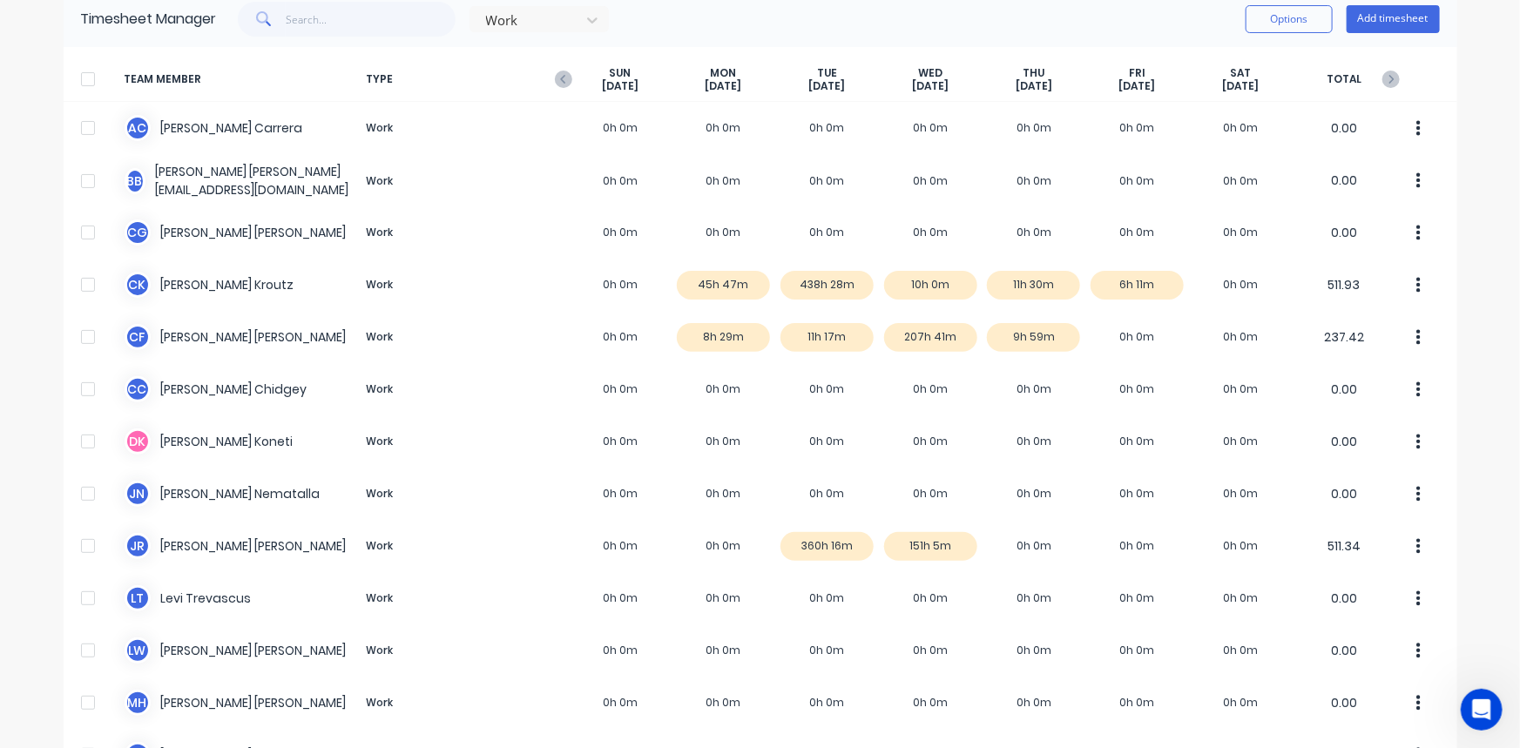
click at [967, 22] on div "Work Options Add timesheet" at bounding box center [828, 19] width 1223 height 35
click at [37, 90] on div "dashboard products sales purchasing productivity dashboard products Product Cat…" at bounding box center [760, 374] width 1520 height 748
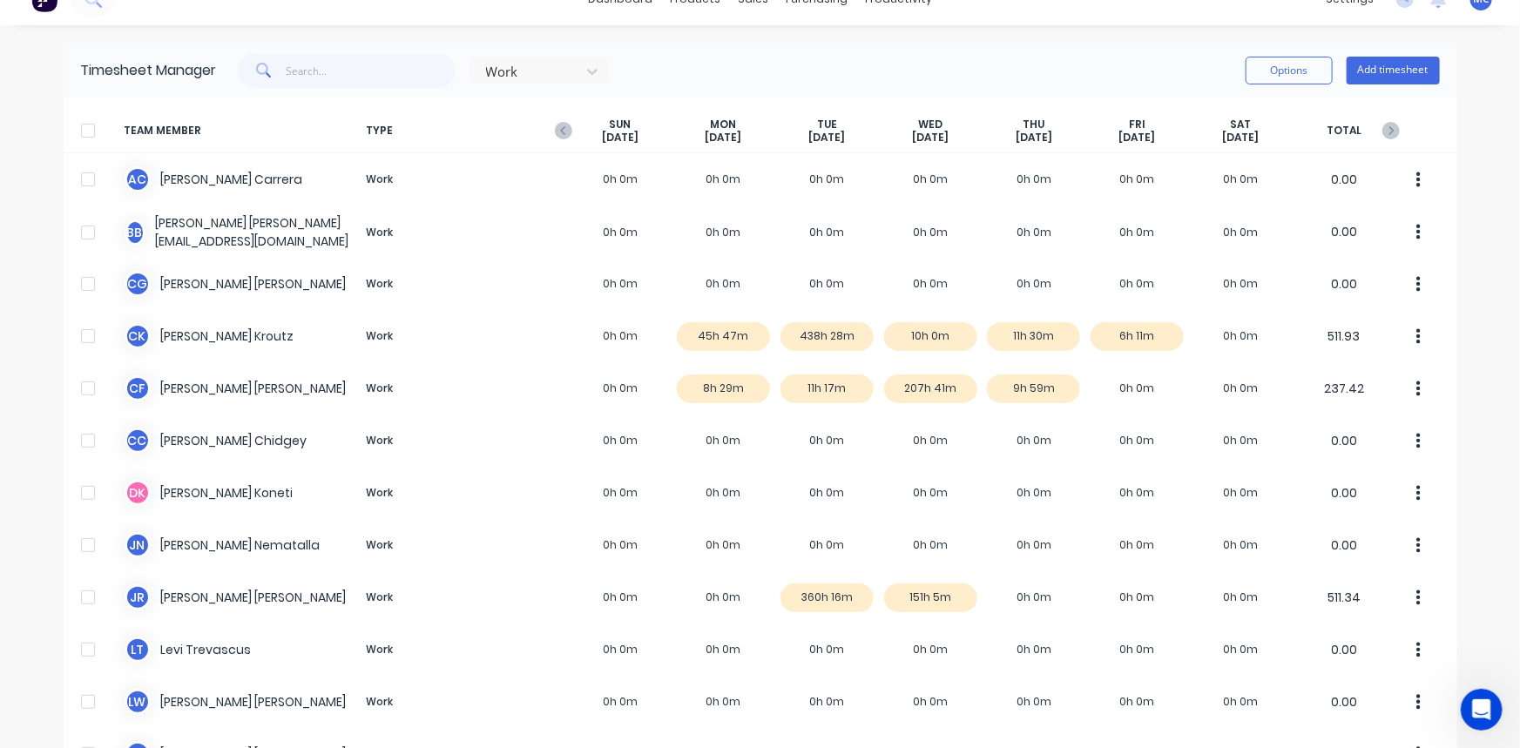
scroll to position [0, 0]
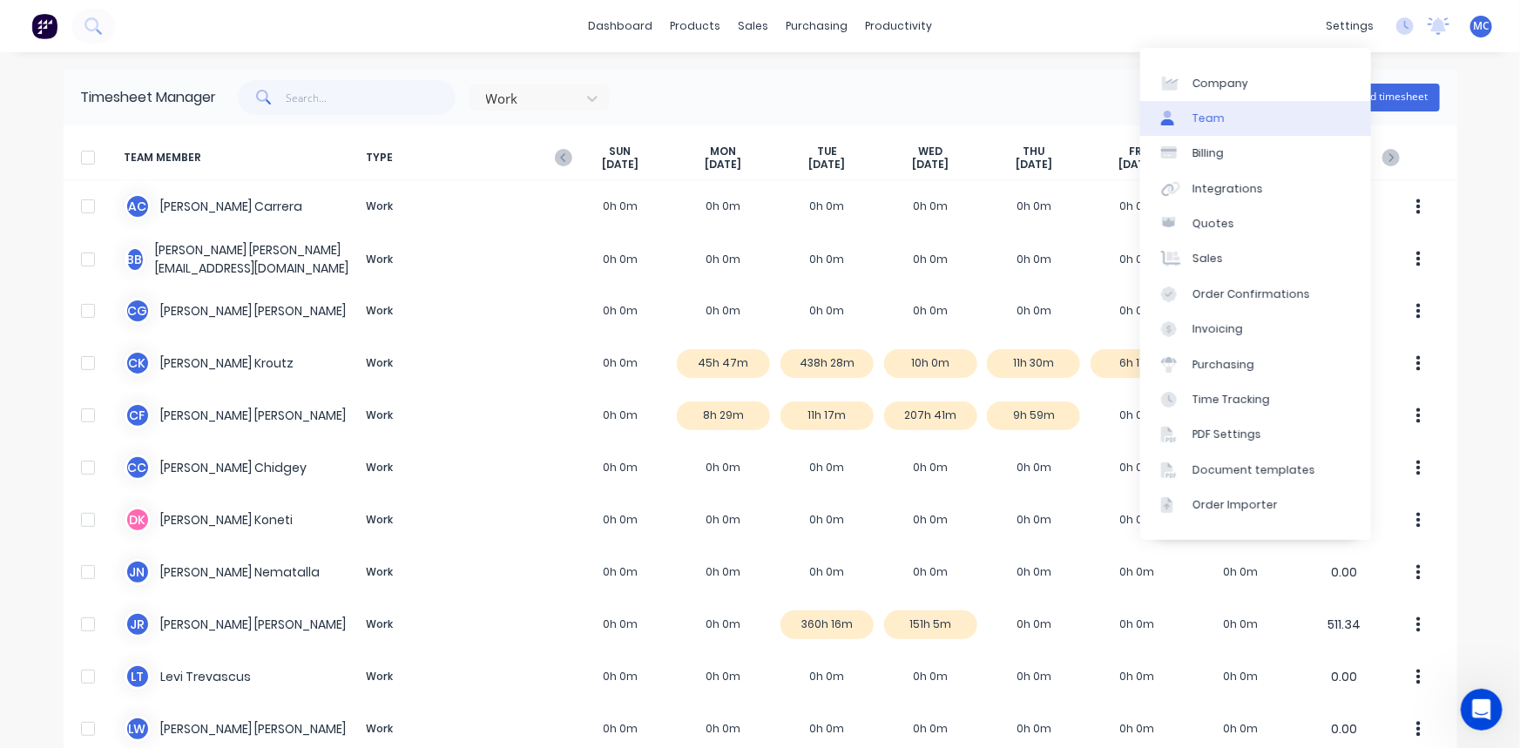
click at [1238, 110] on link "Team" at bounding box center [1255, 118] width 231 height 35
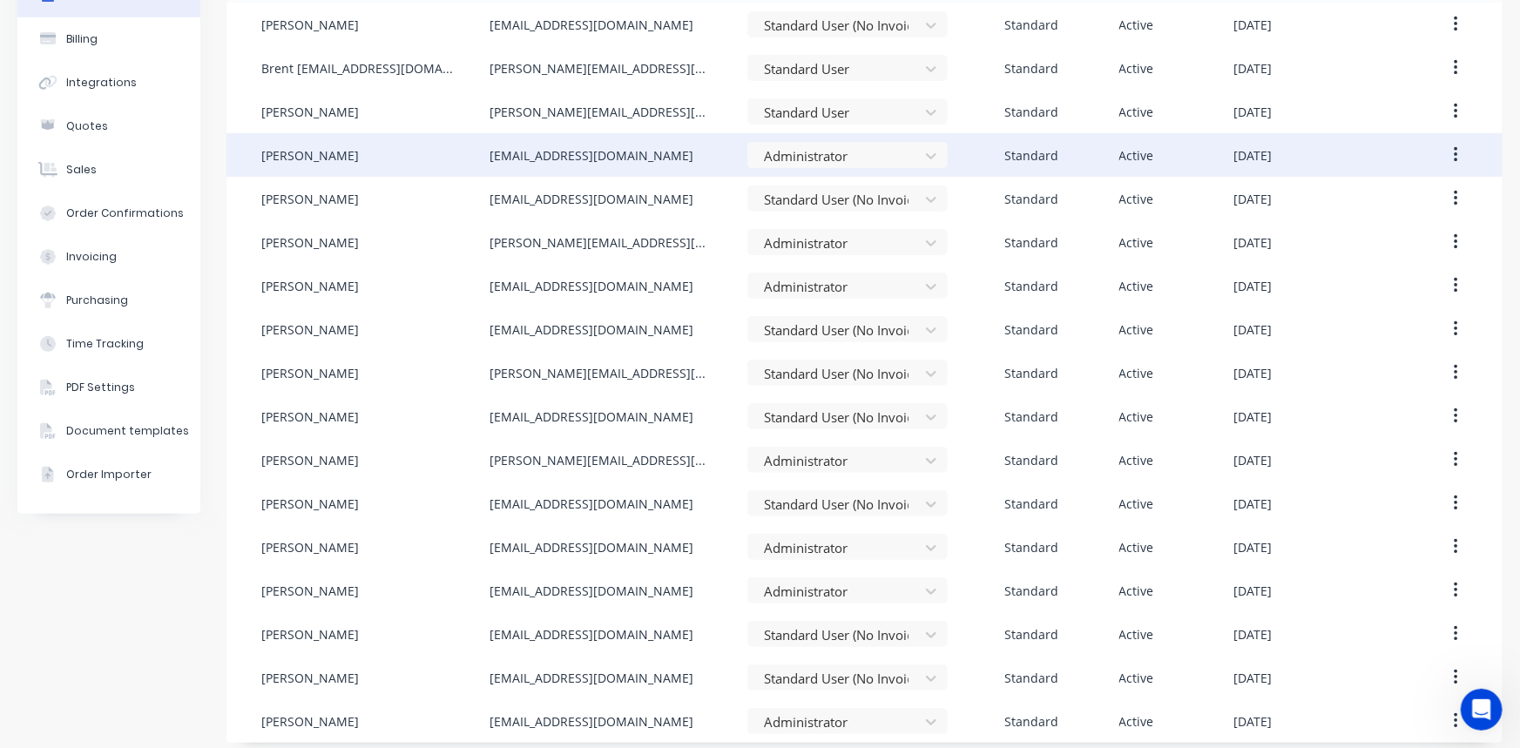
scroll to position [168, 0]
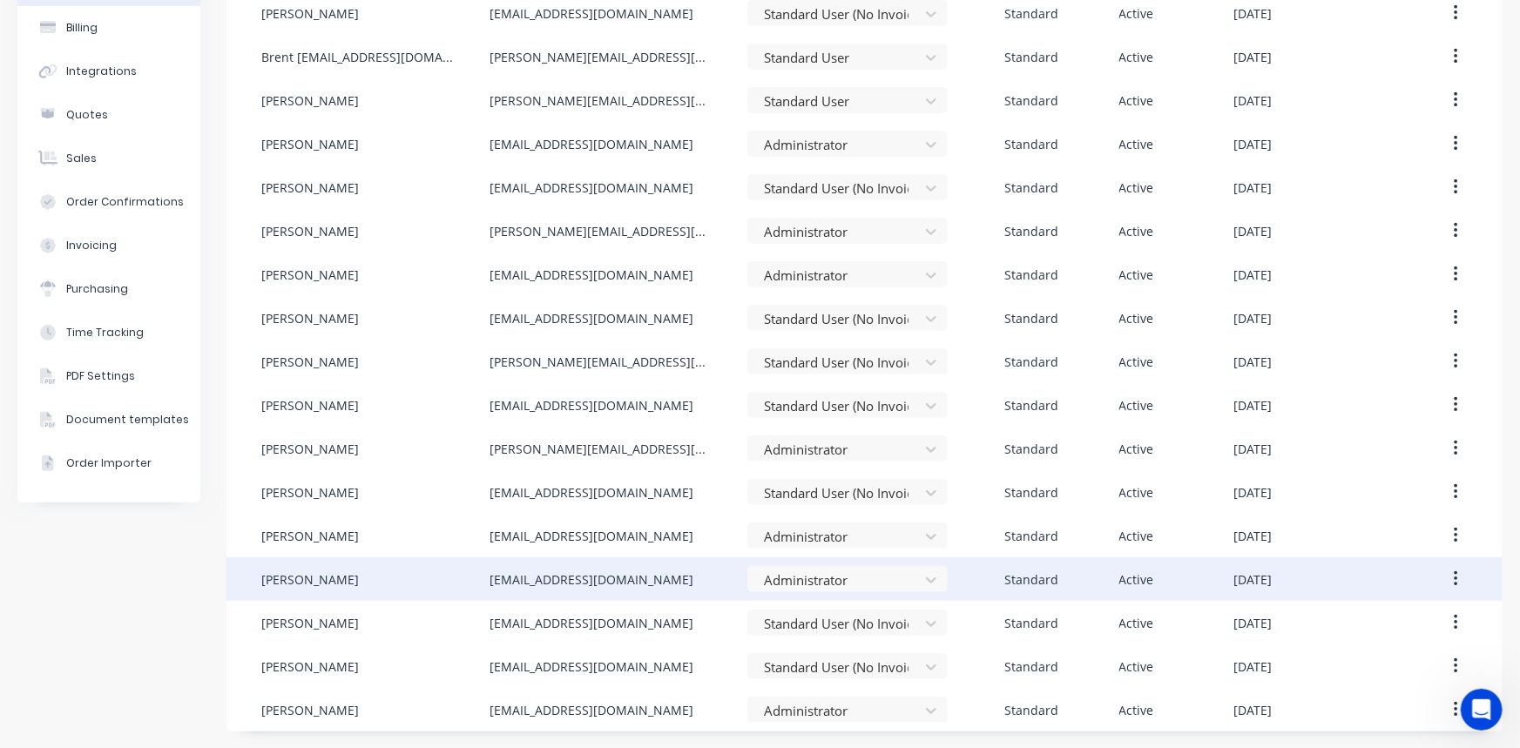
click at [1448, 583] on button "button" at bounding box center [1455, 578] width 41 height 31
click at [1399, 644] on button "Disable" at bounding box center [1393, 660] width 165 height 35
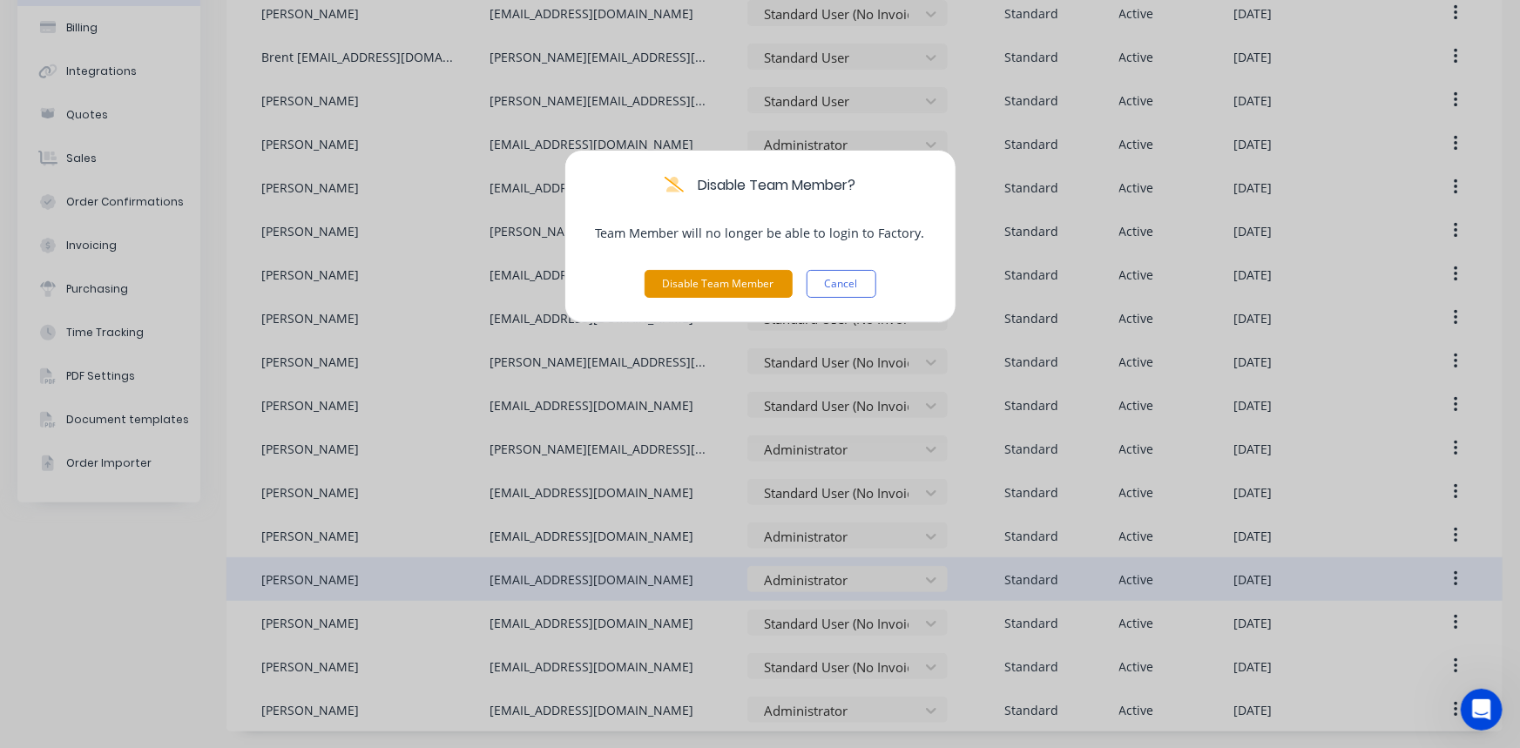
click at [718, 279] on button "Disable Team Member" at bounding box center [718, 284] width 148 height 28
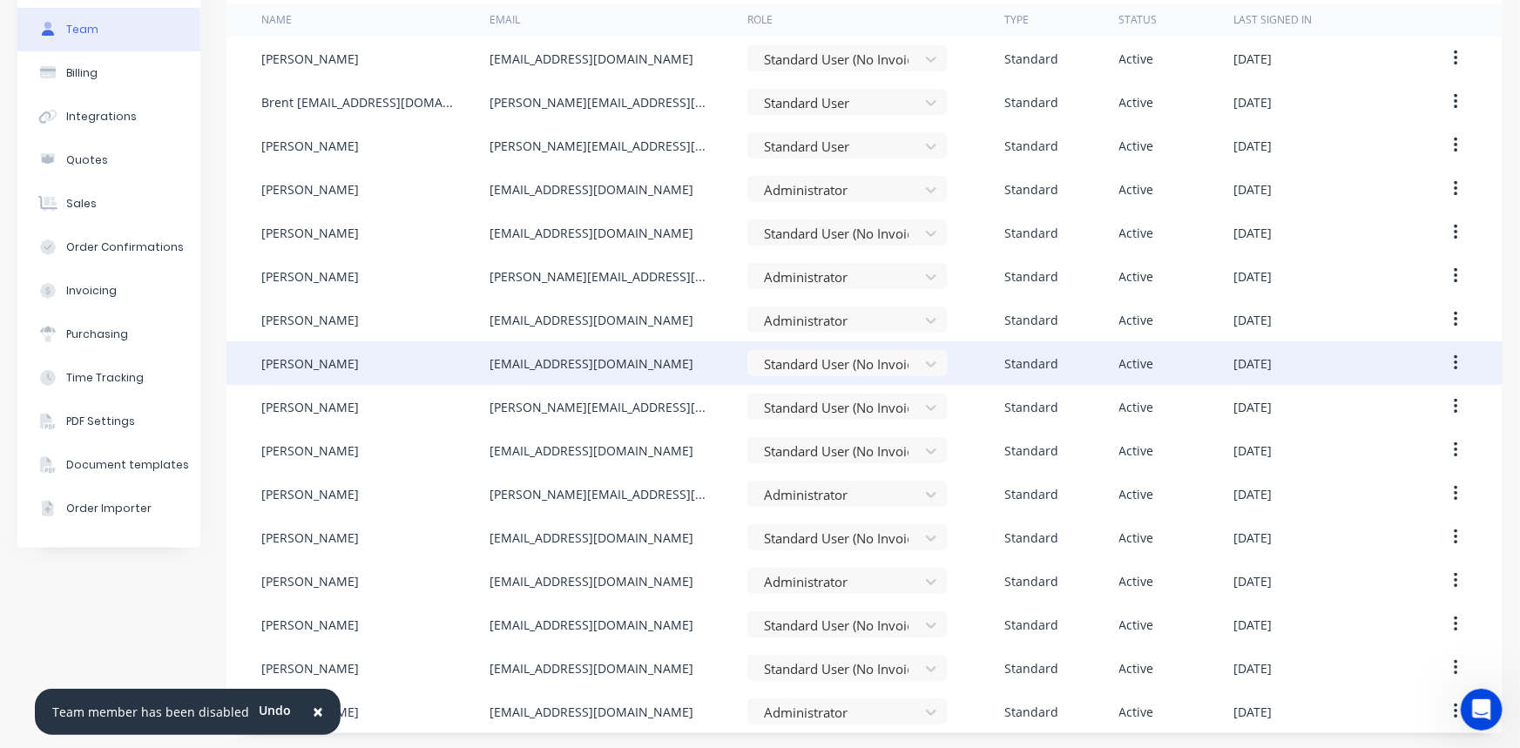
scroll to position [125, 0]
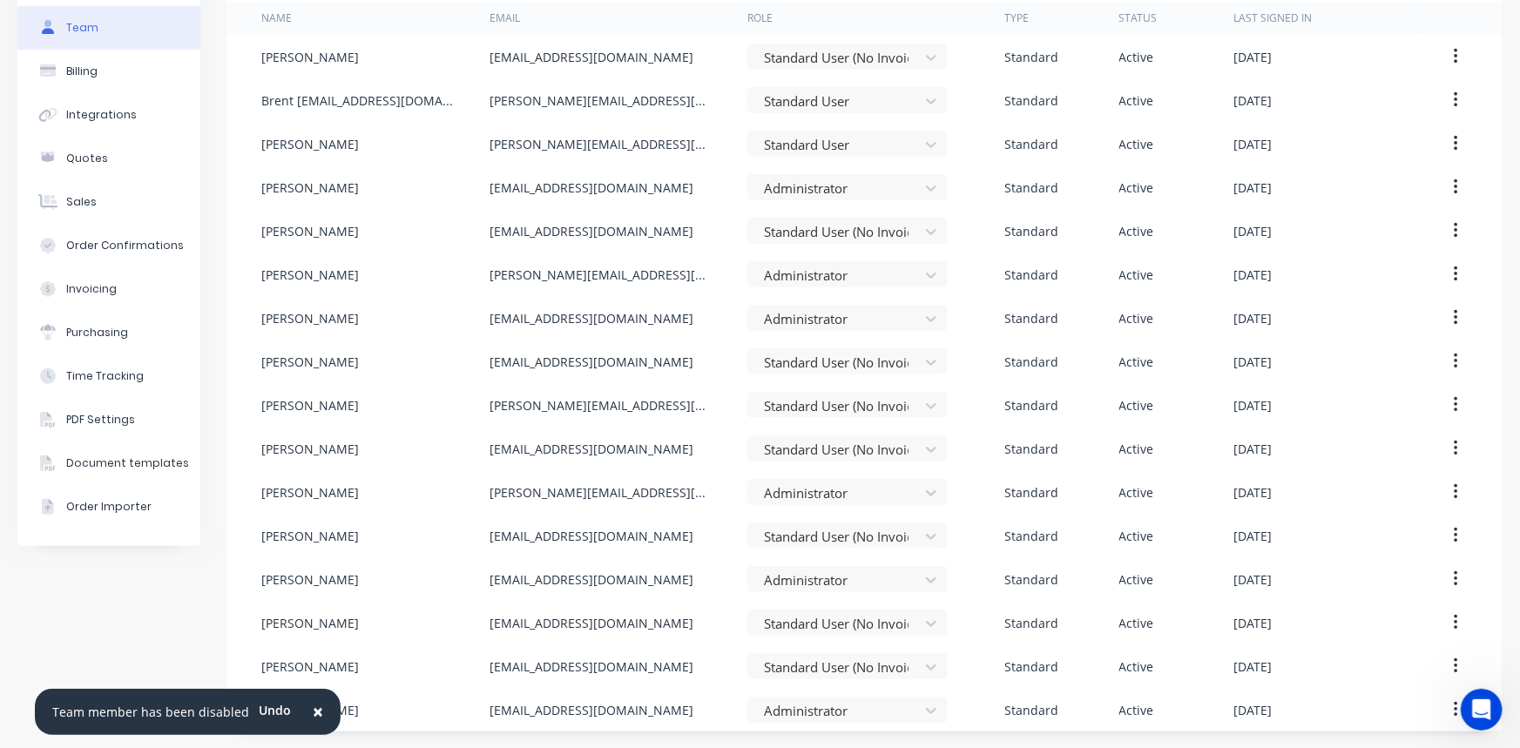
click at [313, 712] on span "×" at bounding box center [318, 711] width 10 height 24
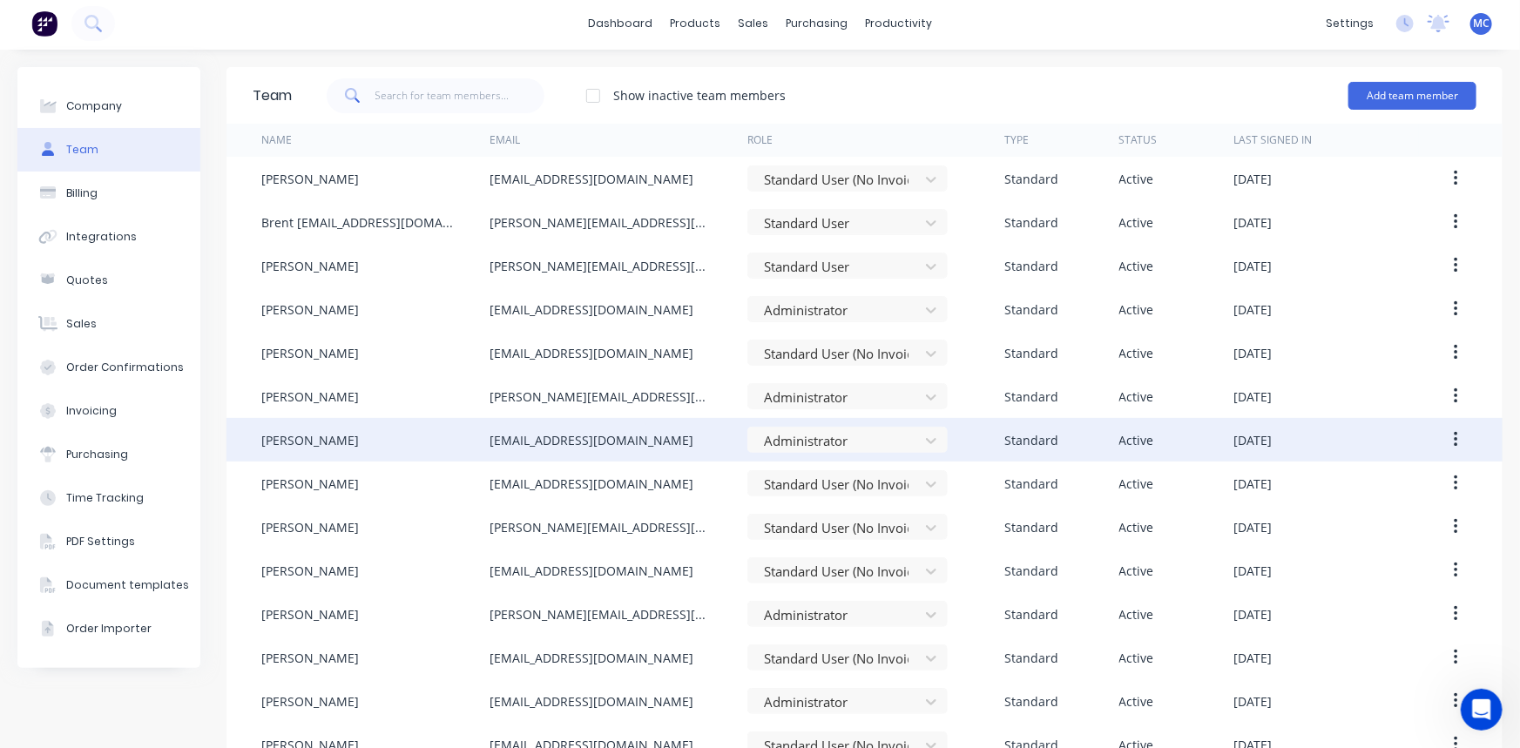
scroll to position [0, 0]
